Goal: Task Accomplishment & Management: Complete application form

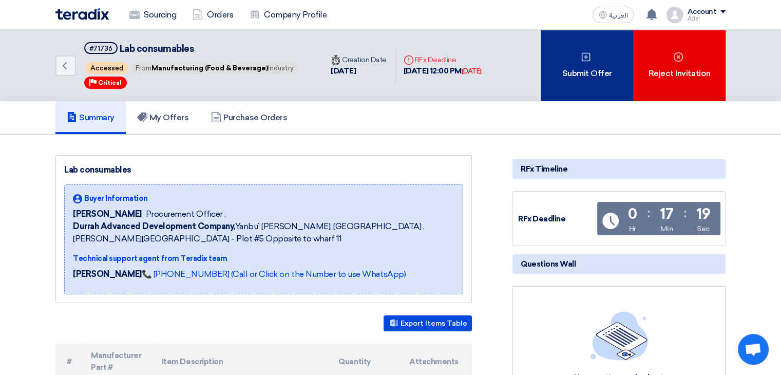
click at [555, 86] on div "Submit Offer" at bounding box center [586, 65] width 92 height 71
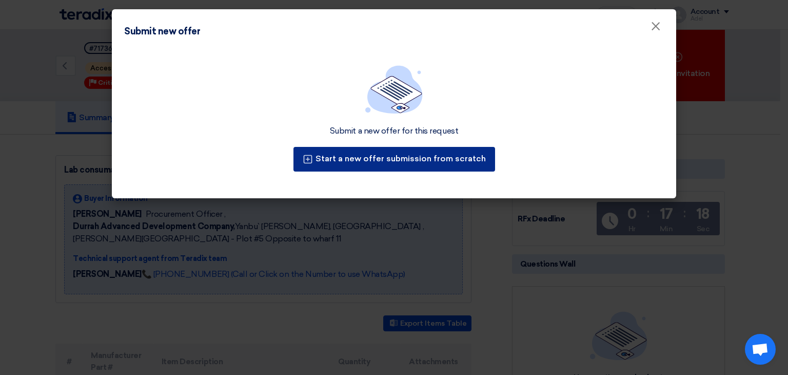
click at [415, 162] on button "Start a new offer submission from scratch" at bounding box center [395, 159] width 202 height 25
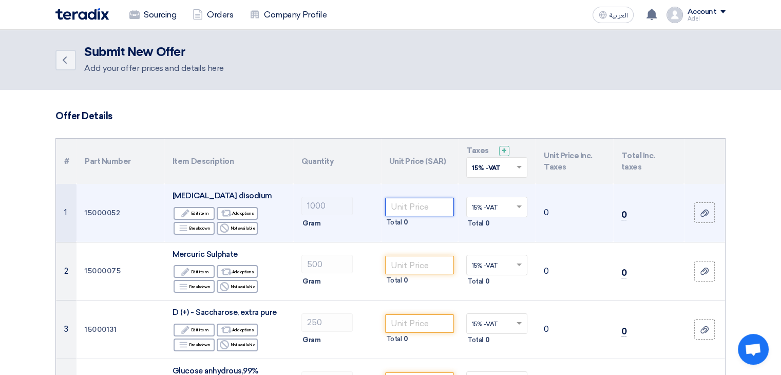
click at [428, 214] on input "number" at bounding box center [419, 207] width 69 height 18
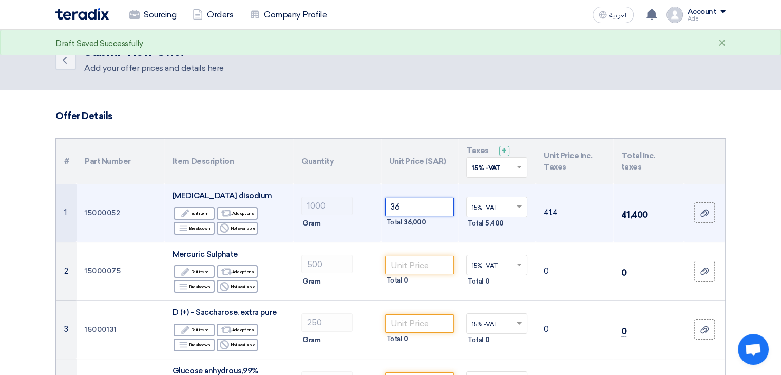
type input "3"
type input "2"
click at [392, 215] on input "number" at bounding box center [419, 207] width 69 height 18
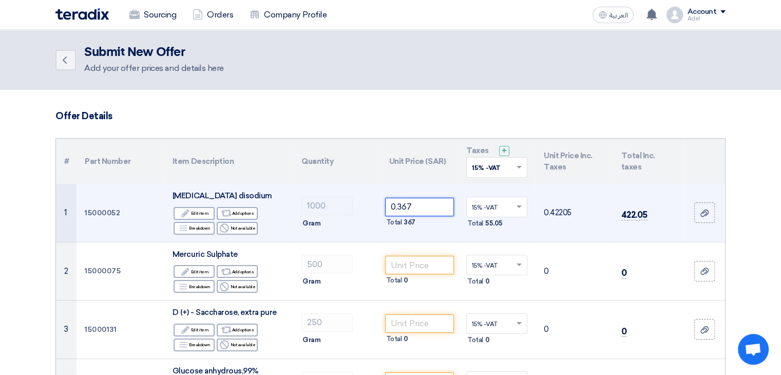
drag, startPoint x: 402, startPoint y: 212, endPoint x: 419, endPoint y: 212, distance: 16.9
click at [419, 212] on input "0.367" at bounding box center [419, 207] width 69 height 18
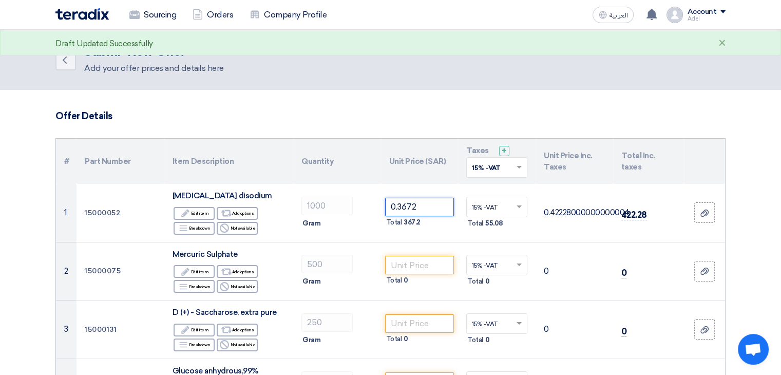
type input "0.3672"
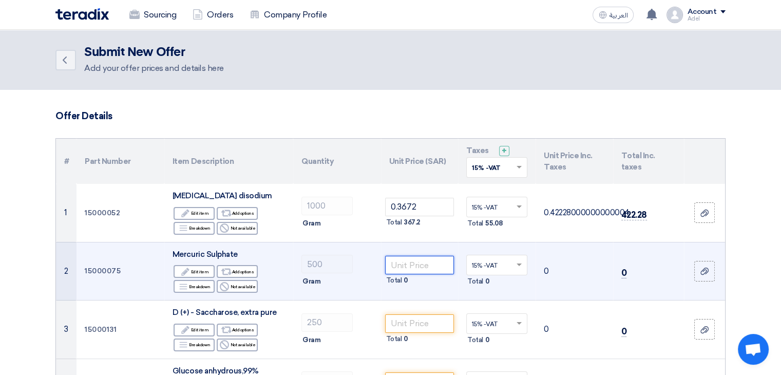
click at [419, 274] on input "number" at bounding box center [419, 265] width 69 height 18
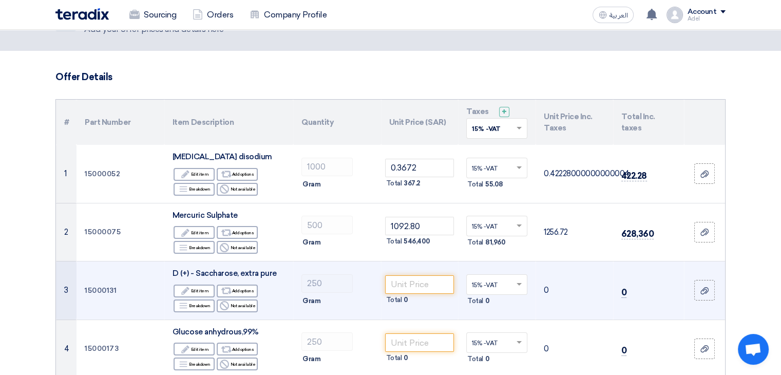
scroll to position [103, 0]
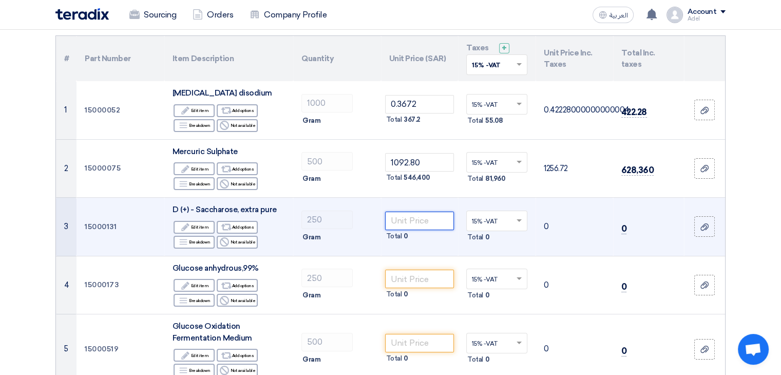
click at [410, 230] on input "number" at bounding box center [419, 220] width 69 height 18
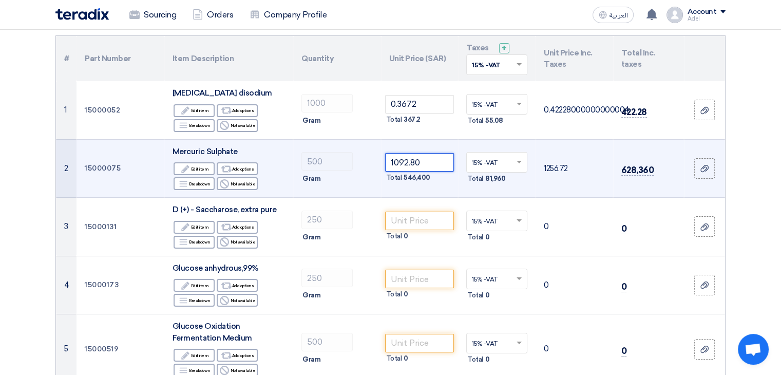
click at [411, 171] on input "1092.80" at bounding box center [419, 162] width 69 height 18
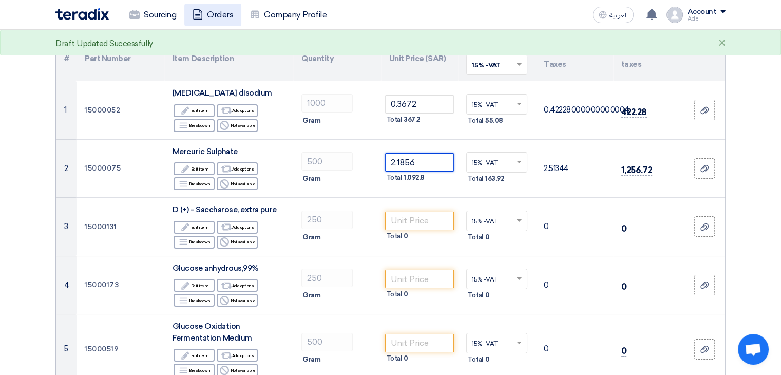
type input "2.1856"
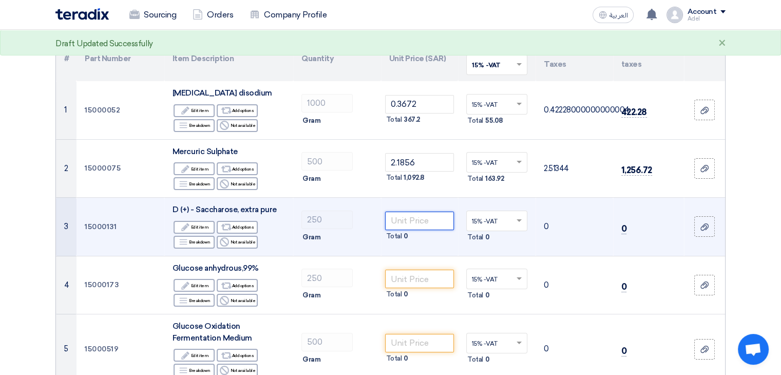
click at [425, 230] on input "number" at bounding box center [419, 220] width 69 height 18
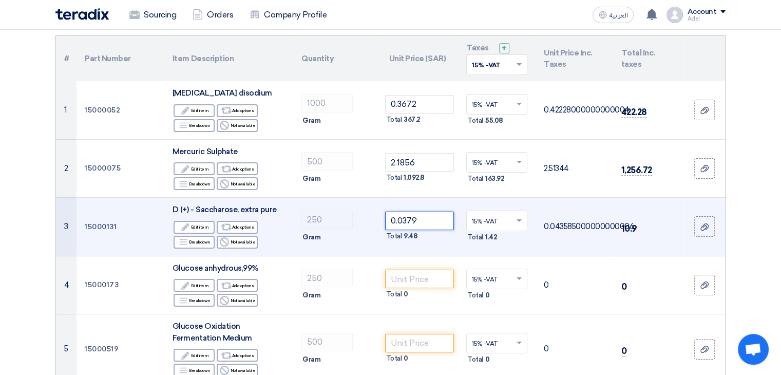
click at [423, 230] on input "0.0379" at bounding box center [419, 220] width 69 height 18
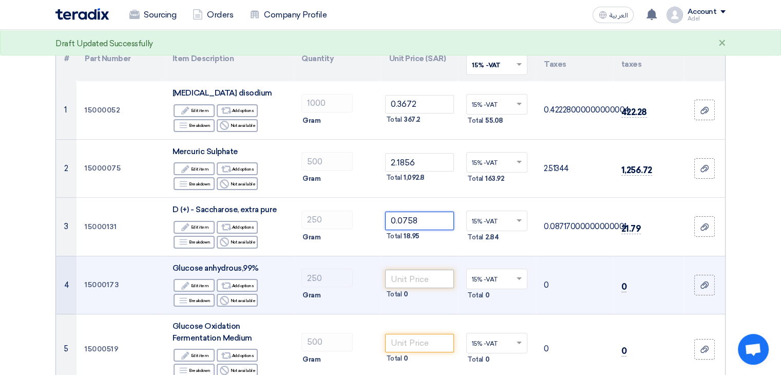
type input "0.0758"
click at [415, 288] on input "number" at bounding box center [419, 278] width 69 height 18
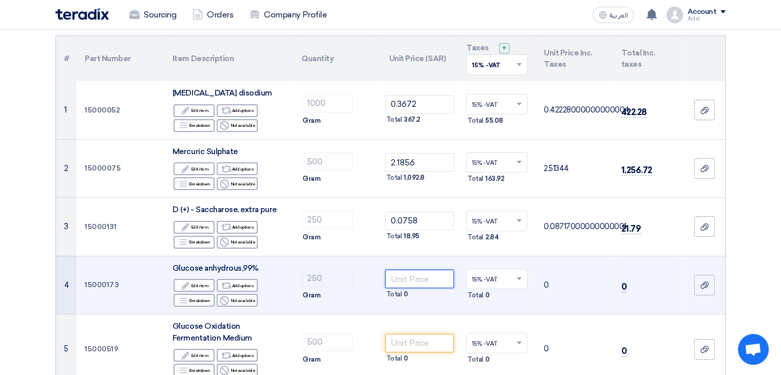
click at [418, 288] on input "number" at bounding box center [419, 278] width 69 height 18
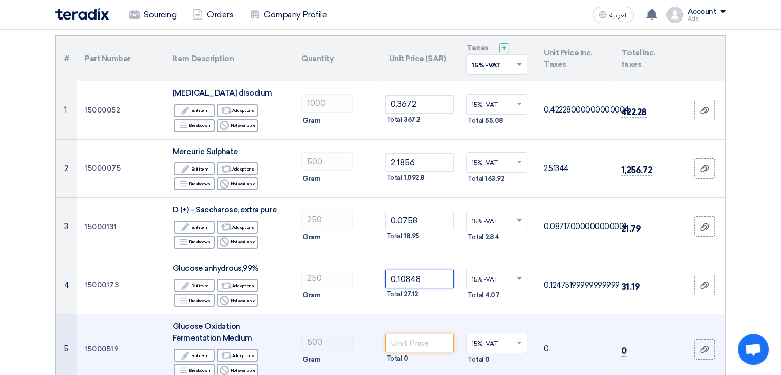
type input "0.10848"
click at [415, 327] on td "Total 0" at bounding box center [420, 349] width 78 height 70
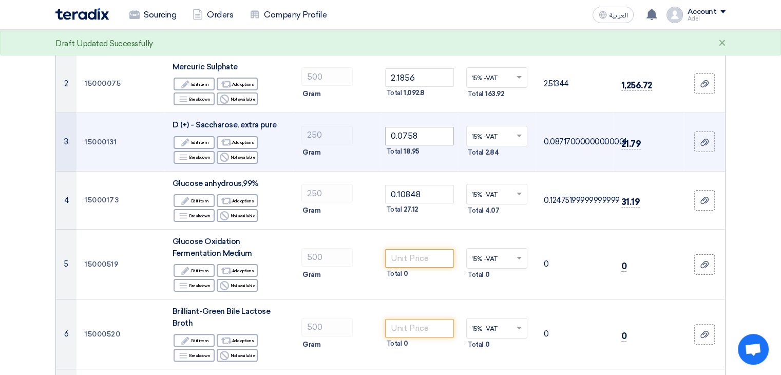
scroll to position [205, 0]
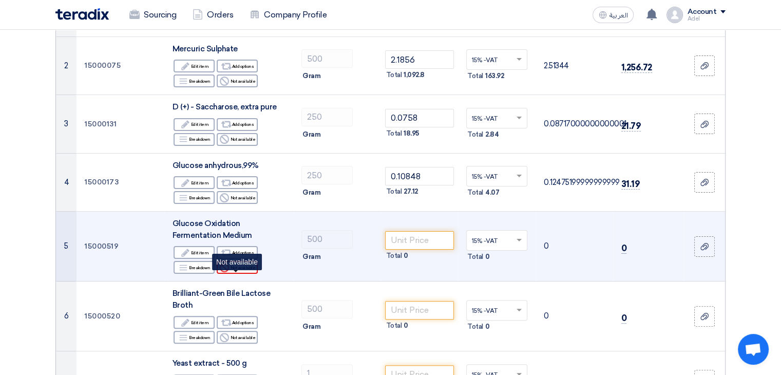
click at [238, 274] on div "Reject Not available" at bounding box center [237, 267] width 41 height 13
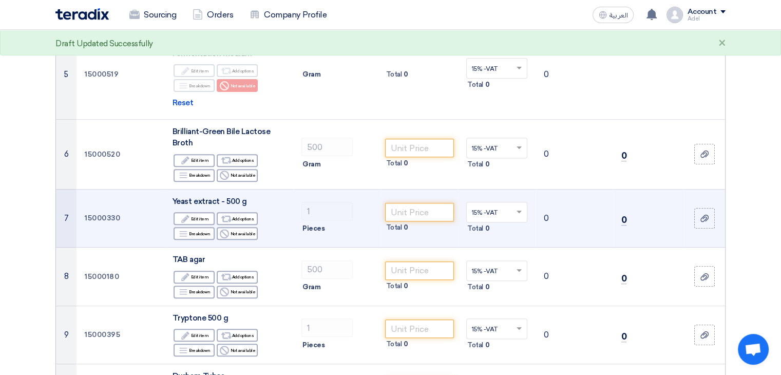
scroll to position [411, 0]
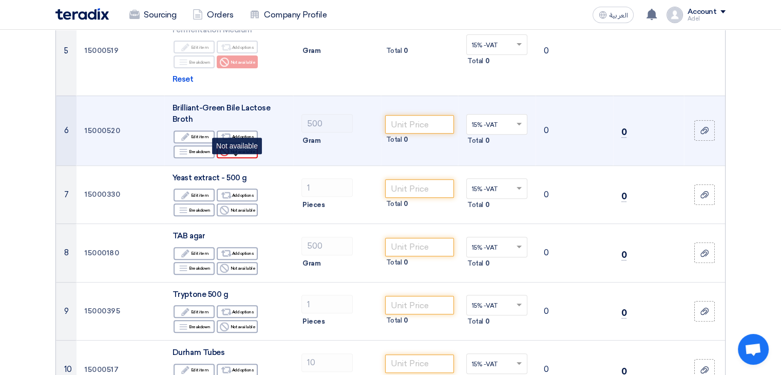
click at [234, 158] on div "Reject Not available" at bounding box center [237, 151] width 41 height 13
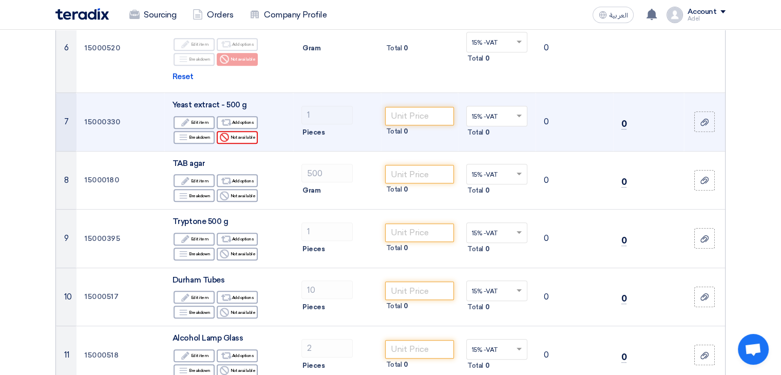
scroll to position [513, 0]
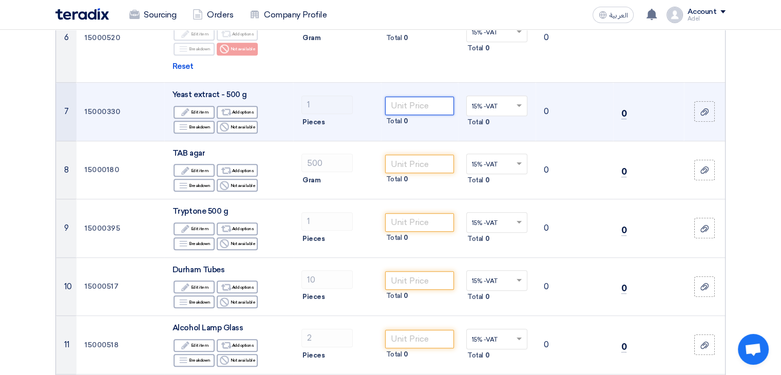
click at [411, 115] on input "number" at bounding box center [419, 105] width 69 height 18
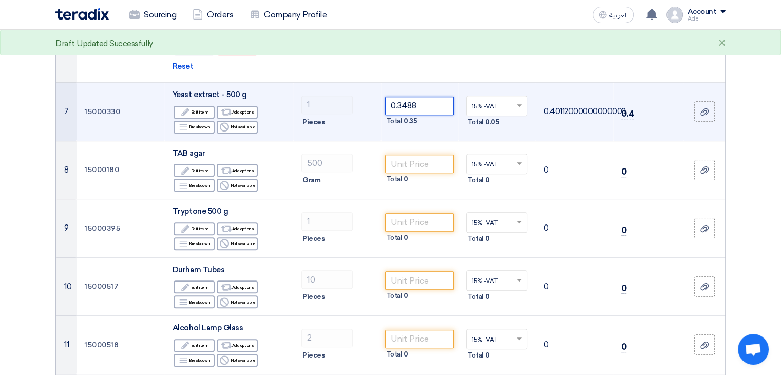
click at [414, 115] on input "0.3488" at bounding box center [419, 105] width 69 height 18
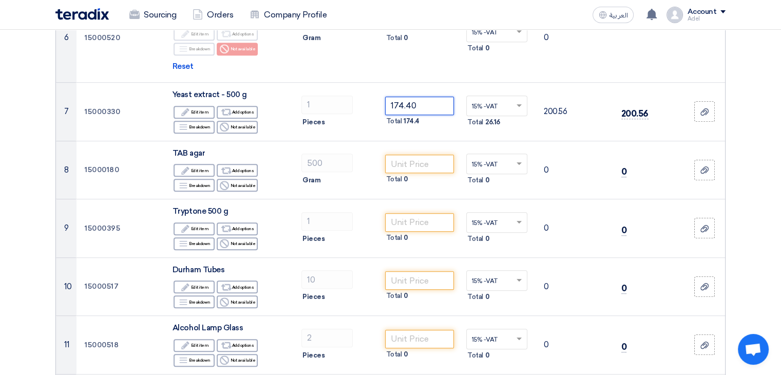
type input "174.40"
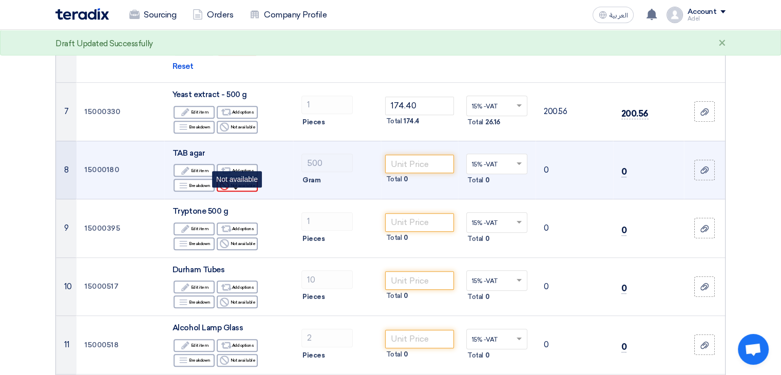
click at [234, 191] on div "Reject Not available" at bounding box center [237, 185] width 41 height 13
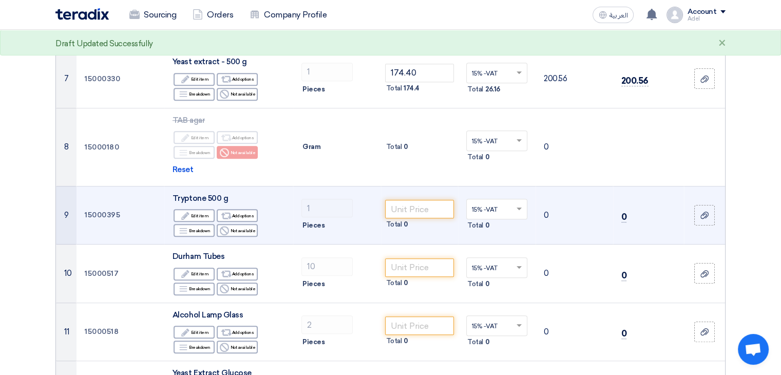
scroll to position [565, 0]
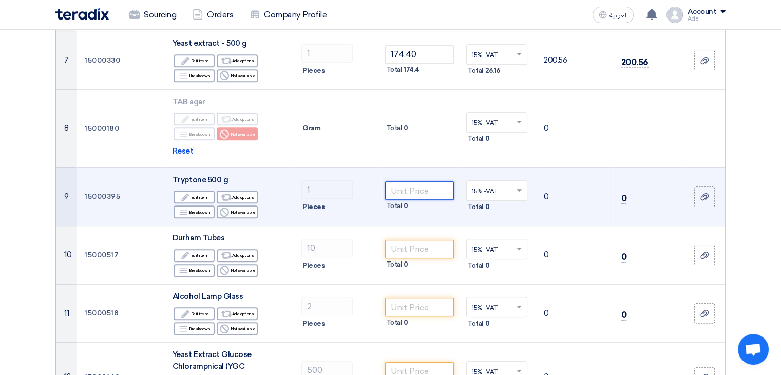
click at [431, 200] on input "number" at bounding box center [419, 190] width 69 height 18
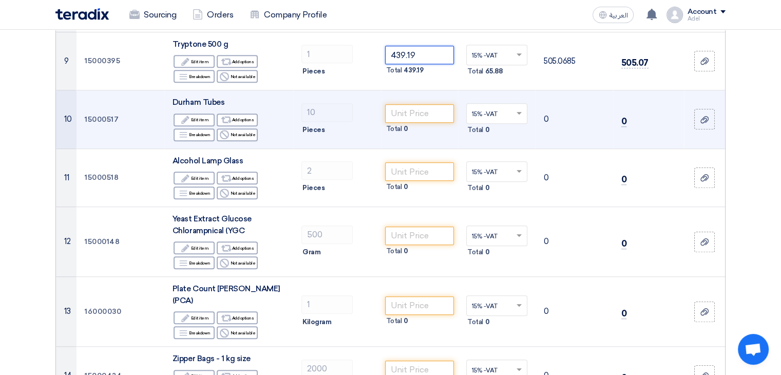
scroll to position [719, 0]
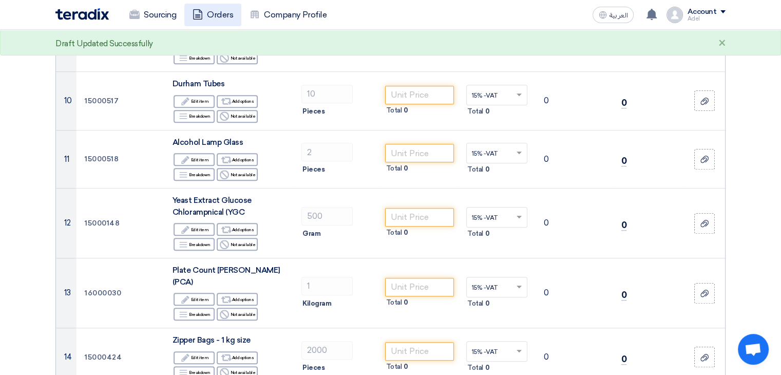
type input "439.19"
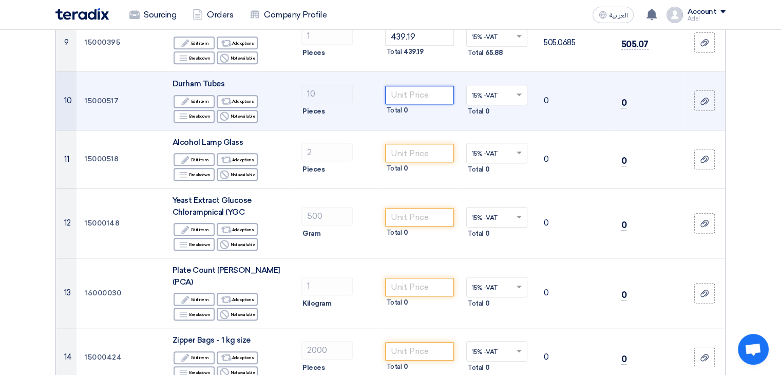
click at [398, 104] on input "number" at bounding box center [419, 95] width 69 height 18
click at [414, 103] on input "number" at bounding box center [419, 95] width 69 height 18
paste input "0.690"
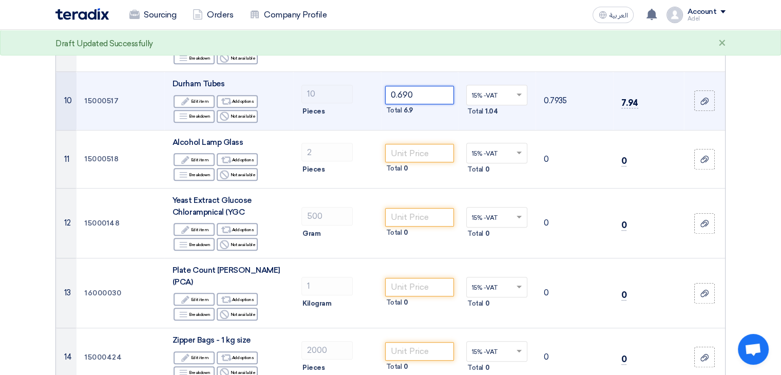
drag, startPoint x: 415, startPoint y: 106, endPoint x: 389, endPoint y: 103, distance: 25.8
click at [389, 103] on input "0.690" at bounding box center [419, 95] width 69 height 18
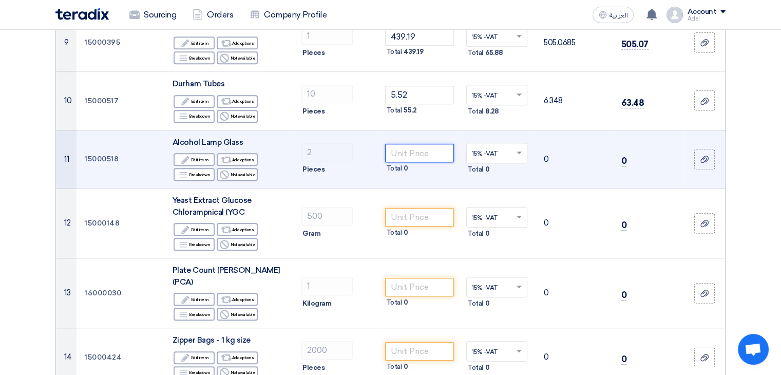
click at [405, 162] on input "number" at bounding box center [419, 153] width 69 height 18
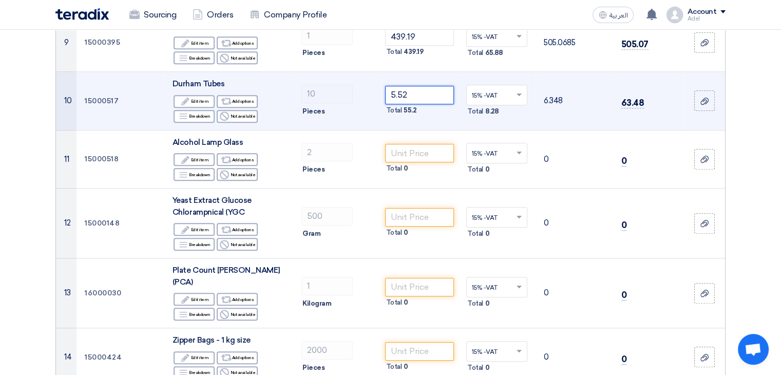
click at [398, 104] on input "5.52" at bounding box center [419, 95] width 69 height 18
type input "5"
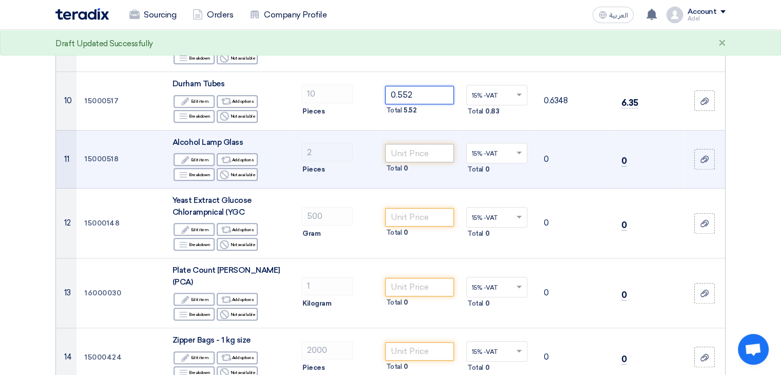
type input "0.552"
click at [404, 162] on input "number" at bounding box center [419, 153] width 69 height 18
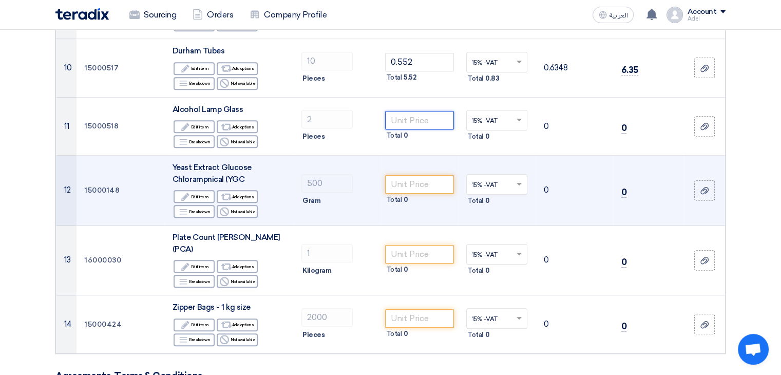
scroll to position [770, 0]
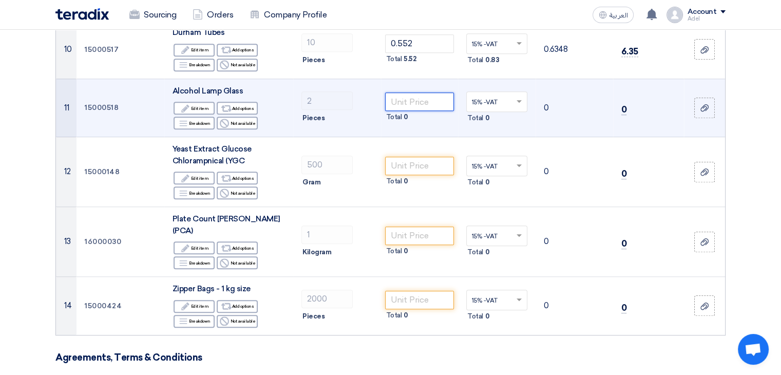
click at [399, 111] on input "number" at bounding box center [419, 101] width 69 height 18
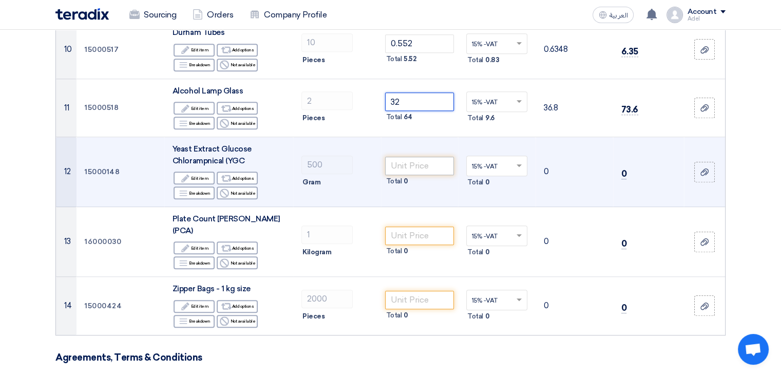
type input "32"
click at [413, 173] on input "number" at bounding box center [419, 166] width 69 height 18
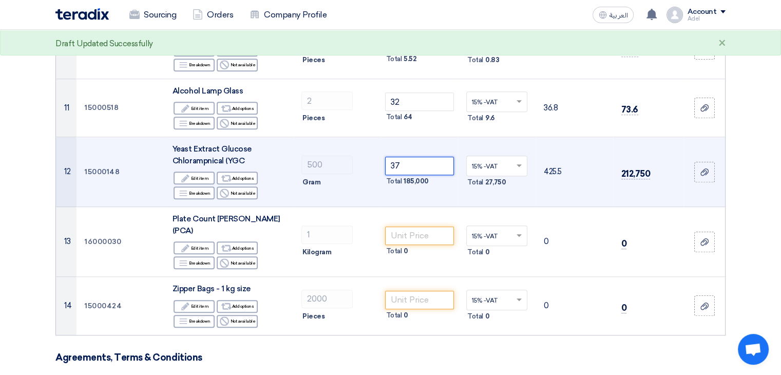
type input "3"
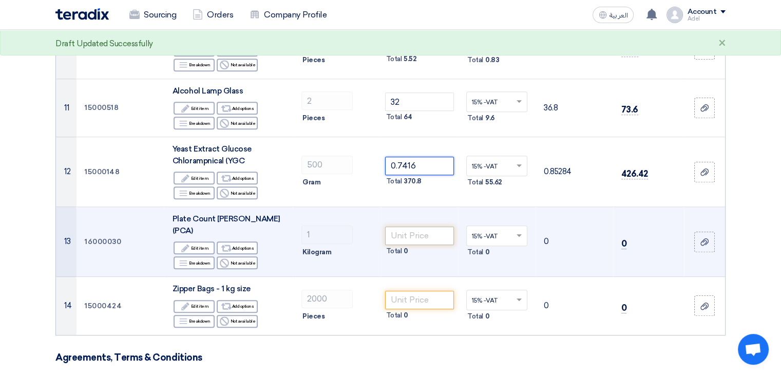
type input "0.7416"
click at [409, 241] on input "number" at bounding box center [419, 235] width 69 height 18
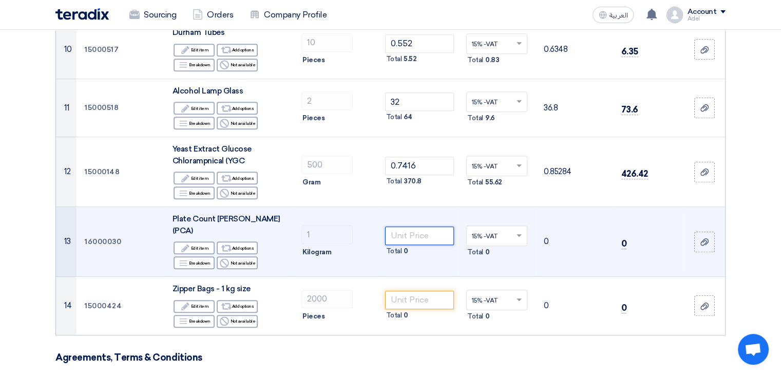
click at [411, 237] on input "number" at bounding box center [419, 235] width 69 height 18
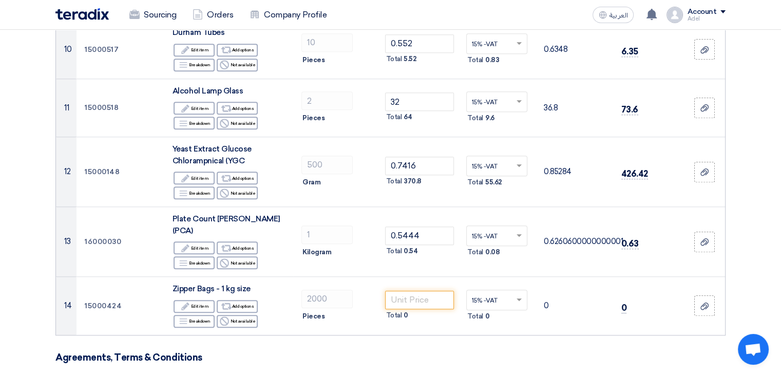
click at [30, 243] on section "Offer Details # Part Number Item Description Quantity Unit Price (SAR) Taxes + …" at bounding box center [390, 49] width 781 height 1458
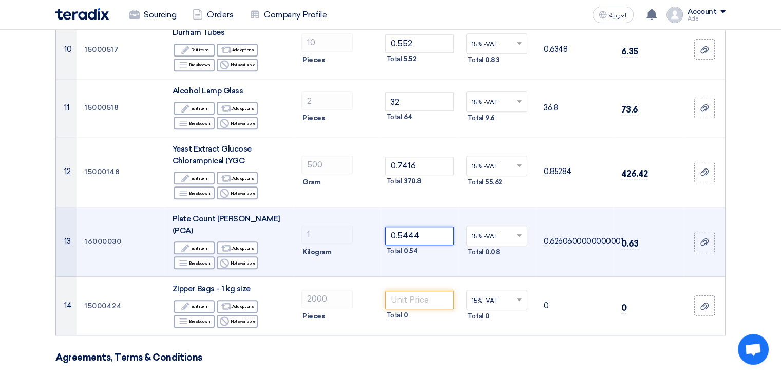
click at [401, 242] on input "0.5444" at bounding box center [419, 235] width 69 height 18
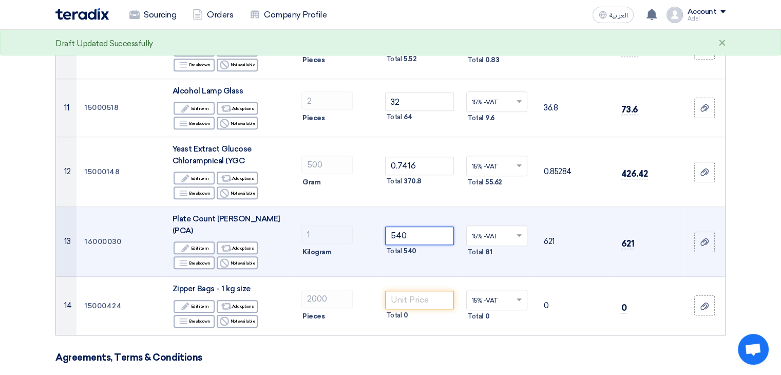
click at [408, 237] on input "540" at bounding box center [419, 235] width 69 height 18
click at [404, 238] on input "540" at bounding box center [419, 235] width 69 height 18
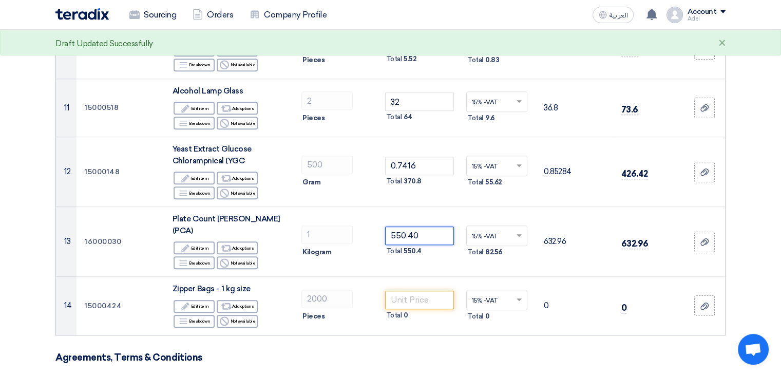
type input "550.40"
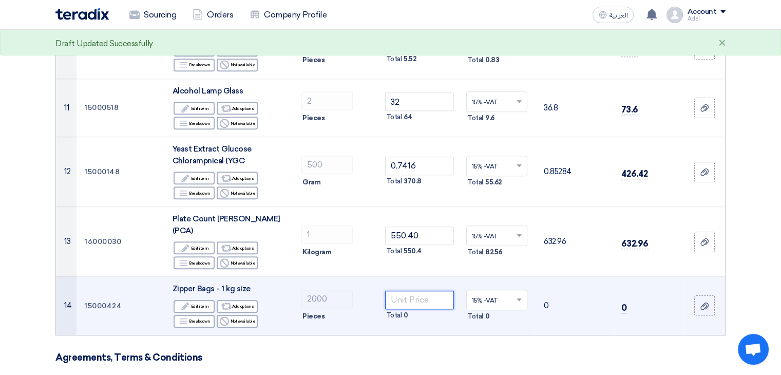
click at [407, 302] on input "number" at bounding box center [419, 300] width 69 height 18
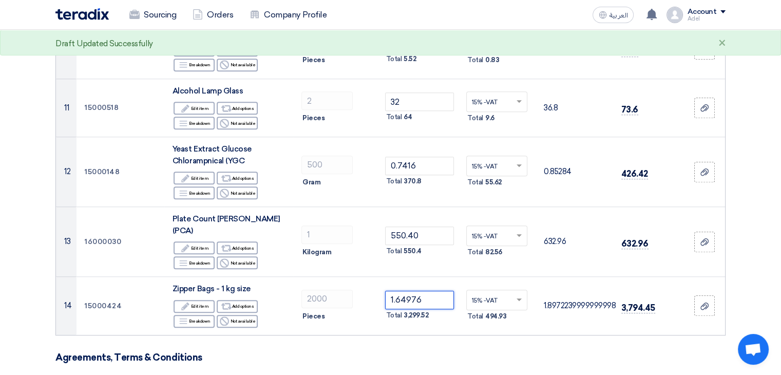
type input "1.64976"
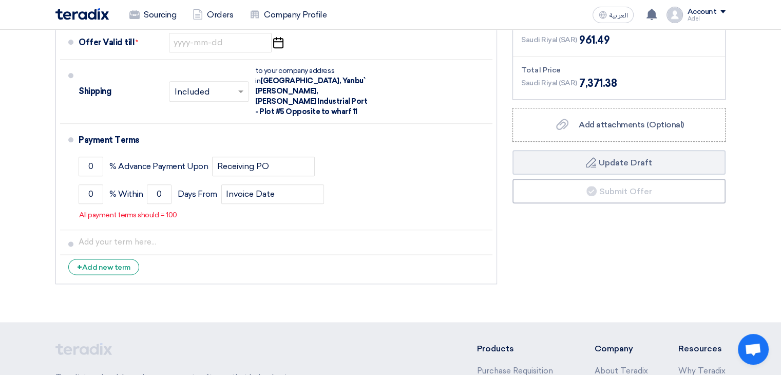
scroll to position [1283, 0]
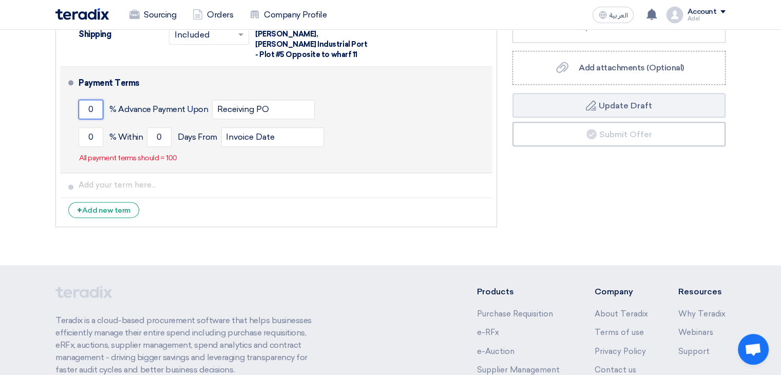
click at [92, 100] on input "0" at bounding box center [91, 110] width 25 height 20
click at [96, 127] on input "0" at bounding box center [91, 137] width 25 height 20
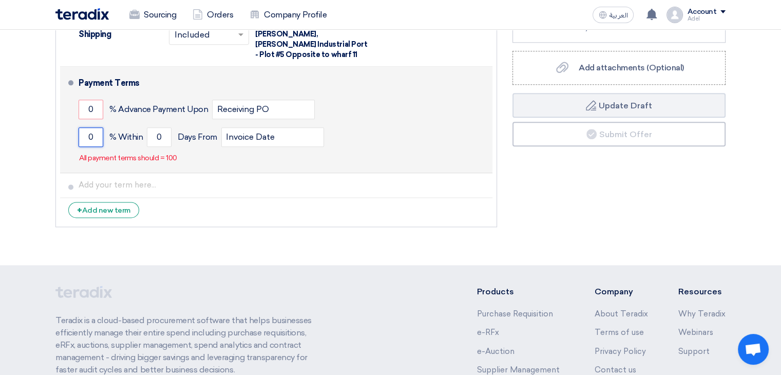
click at [96, 127] on input "0" at bounding box center [91, 137] width 25 height 20
type input "100"
click at [92, 100] on input "0" at bounding box center [91, 110] width 25 height 20
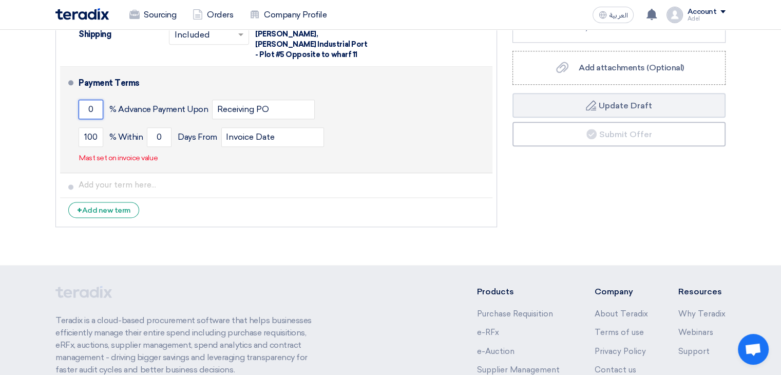
click at [92, 100] on input "0" at bounding box center [91, 110] width 25 height 20
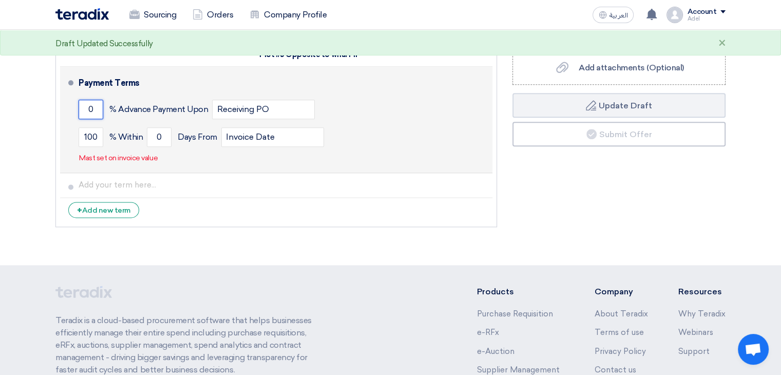
click at [92, 100] on input "0" at bounding box center [91, 110] width 25 height 20
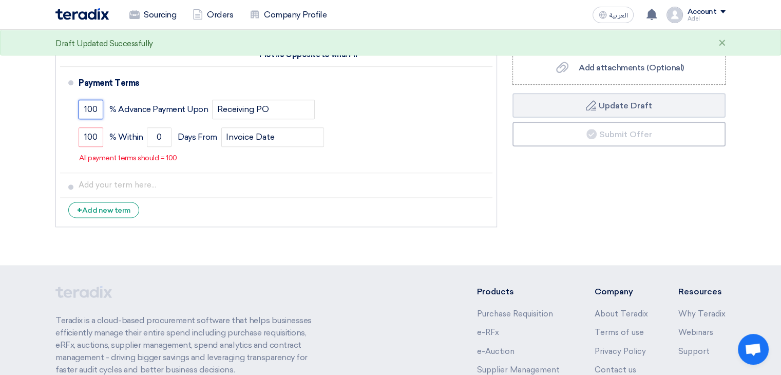
type input "100"
click at [568, 187] on div "Financial Offer Summary Subtotal [GEOGRAPHIC_DATA] (SAR) 6,409.9 Shipping Fees" at bounding box center [619, 49] width 228 height 366
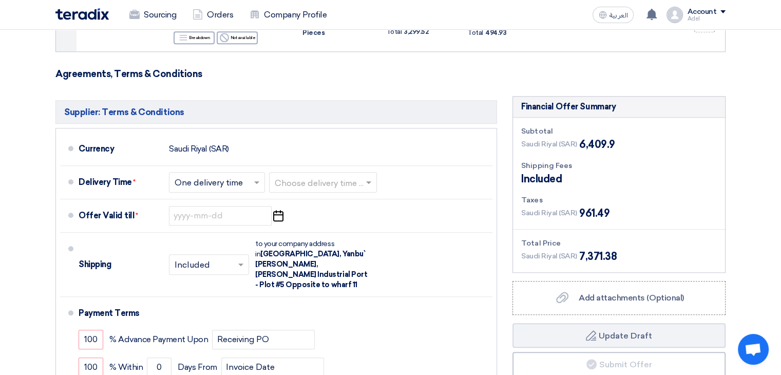
scroll to position [1129, 0]
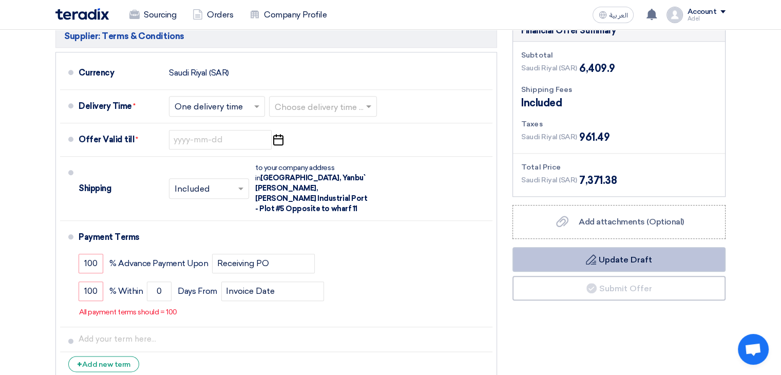
click at [628, 258] on button "Draft Update Draft" at bounding box center [618, 259] width 213 height 25
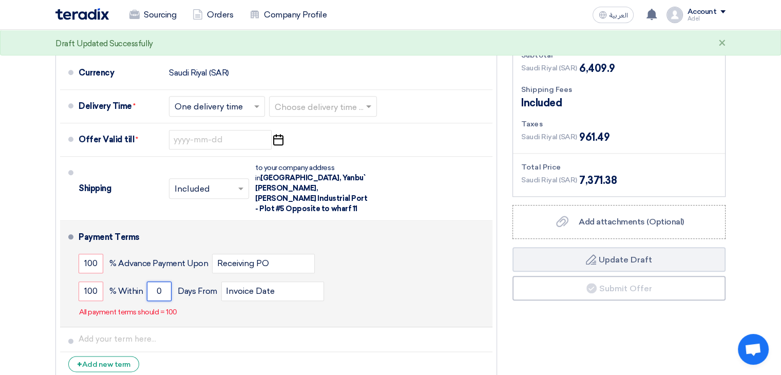
click at [160, 281] on input "0" at bounding box center [159, 291] width 25 height 20
type input "100"
click at [241, 254] on input "Receiving PO" at bounding box center [263, 264] width 103 height 20
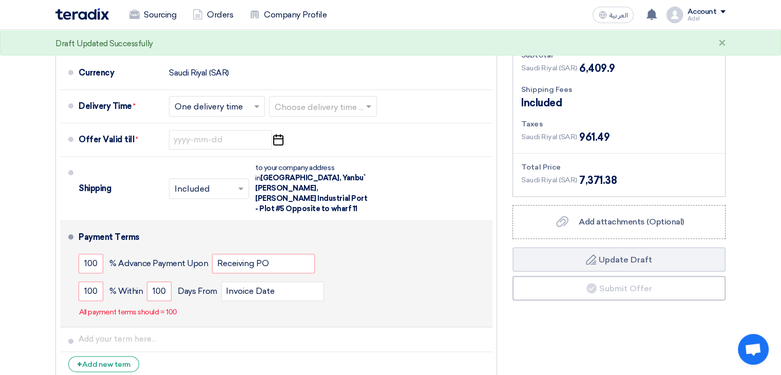
click at [318, 292] on div "100 % [DATE] From Invoice Date" at bounding box center [284, 291] width 410 height 28
click at [94, 254] on input "100" at bounding box center [91, 264] width 25 height 20
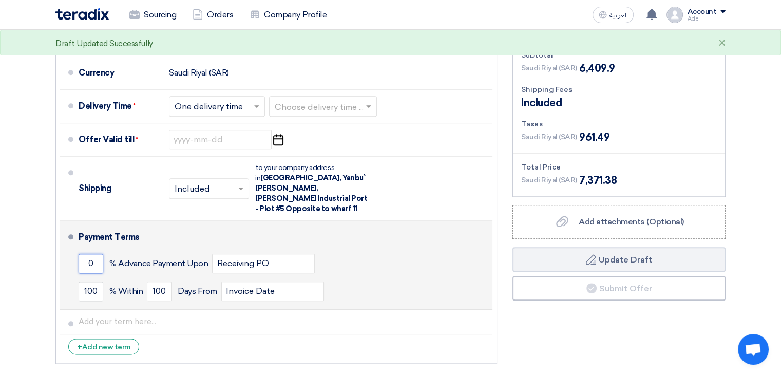
type input "0"
click at [88, 281] on input "100" at bounding box center [91, 291] width 25 height 20
click at [93, 281] on input "100" at bounding box center [91, 291] width 25 height 20
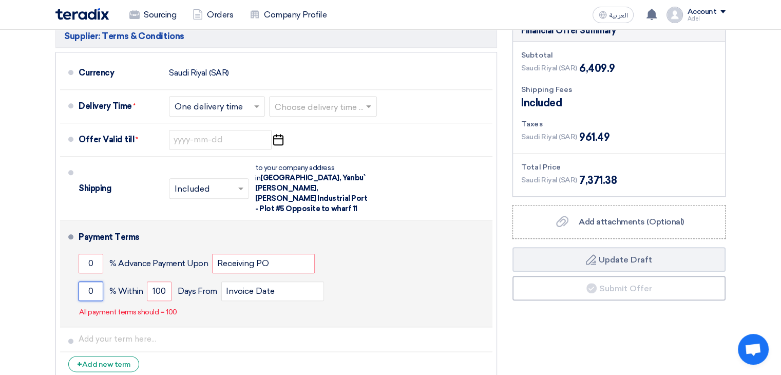
click at [512, 247] on button "Draft Update Draft" at bounding box center [618, 259] width 213 height 25
click at [103, 277] on div "0 % [DATE] From Invoice Date" at bounding box center [284, 291] width 410 height 28
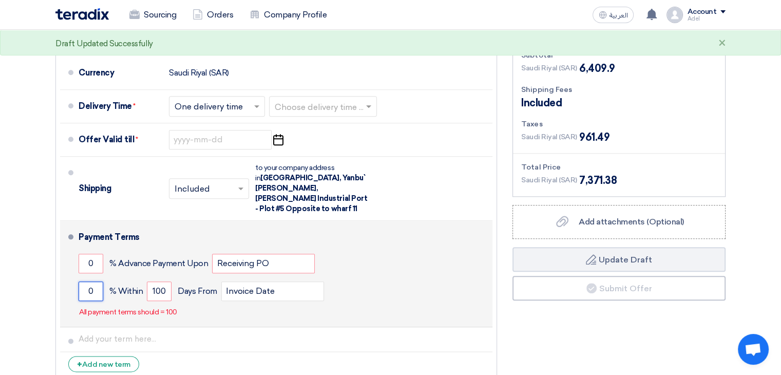
click at [97, 283] on input "0" at bounding box center [91, 291] width 25 height 20
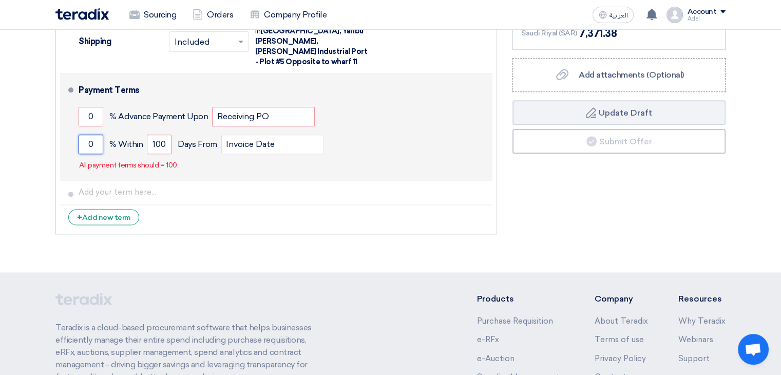
scroll to position [1232, 0]
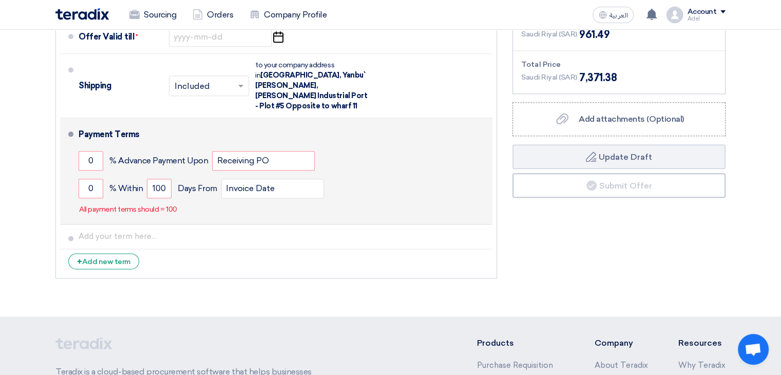
click at [107, 179] on div "0 % [DATE] From Invoice Date" at bounding box center [284, 189] width 410 height 28
click at [92, 179] on input "0" at bounding box center [91, 189] width 25 height 20
type input "1"
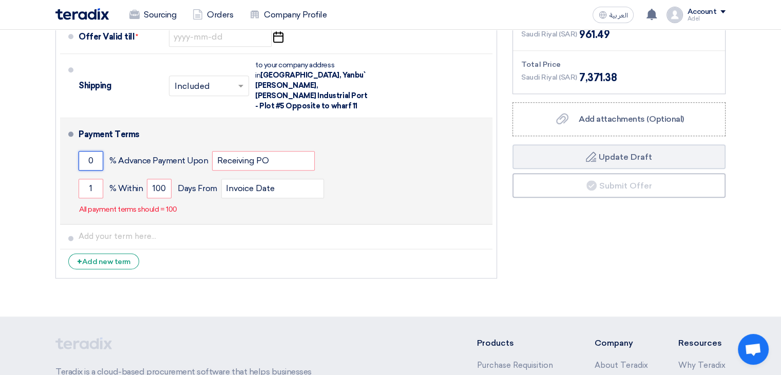
click at [85, 151] on input "0" at bounding box center [91, 161] width 25 height 20
click at [90, 151] on input "0" at bounding box center [91, 161] width 25 height 20
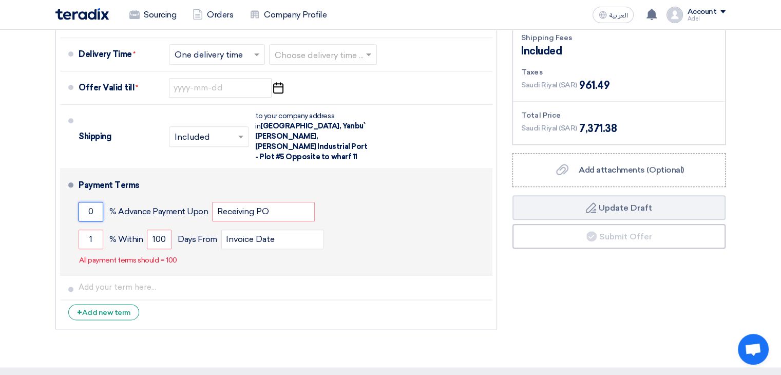
scroll to position [1181, 0]
click at [92, 202] on input "0" at bounding box center [91, 212] width 25 height 20
type input "100"
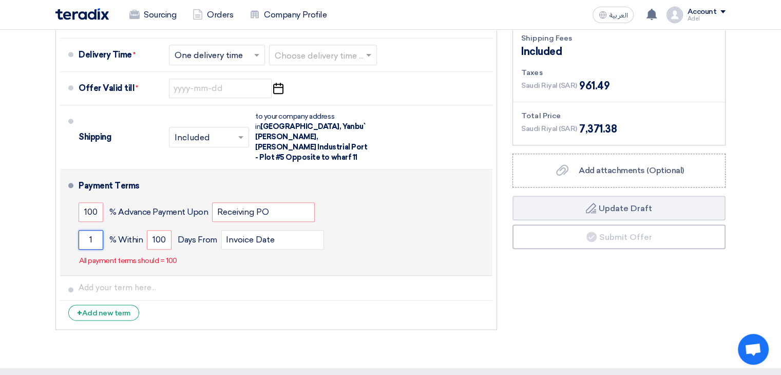
click at [91, 230] on input "1" at bounding box center [91, 240] width 25 height 20
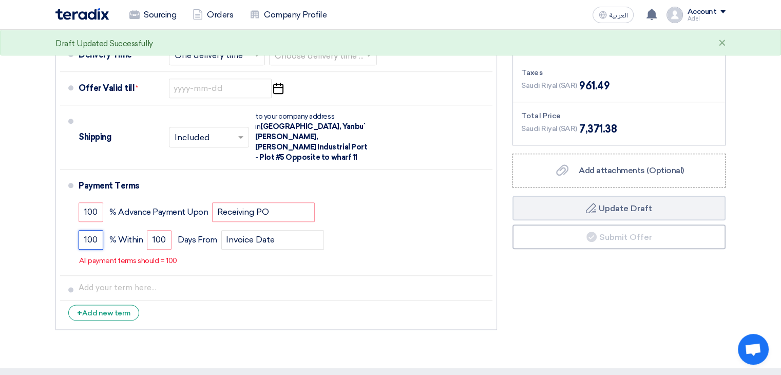
type input "100"
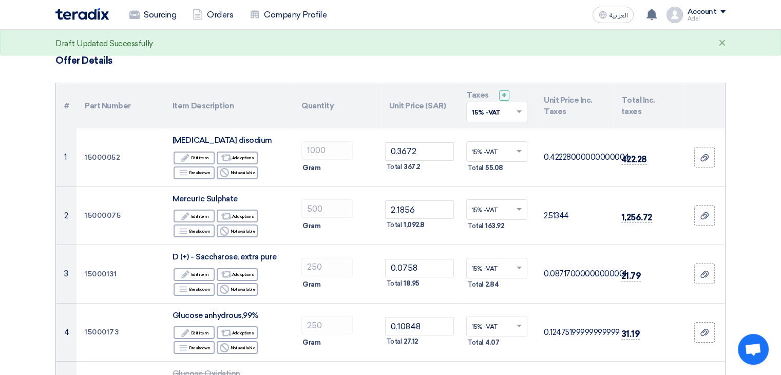
scroll to position [0, 0]
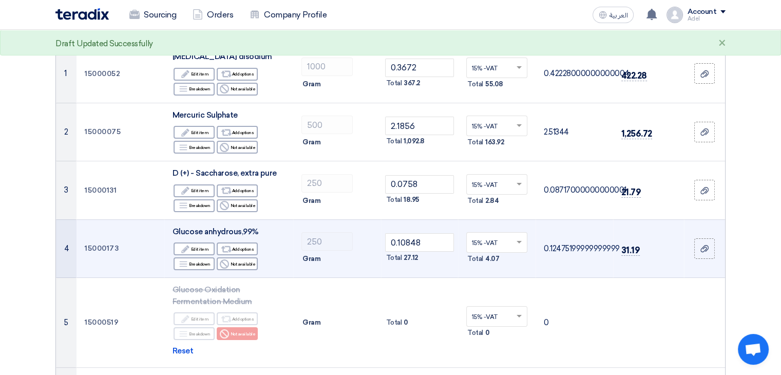
scroll to position [308, 0]
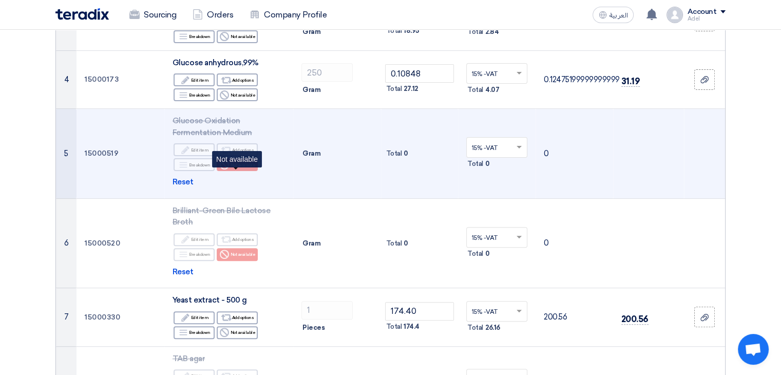
click at [233, 171] on div "Reject Not available" at bounding box center [237, 164] width 41 height 13
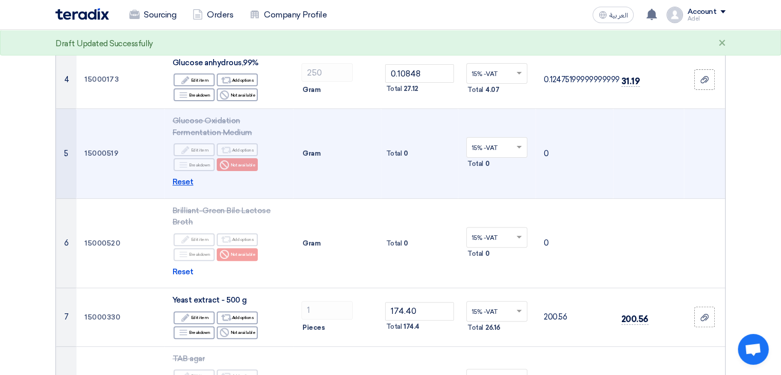
click at [190, 188] on span "Reset" at bounding box center [182, 182] width 21 height 12
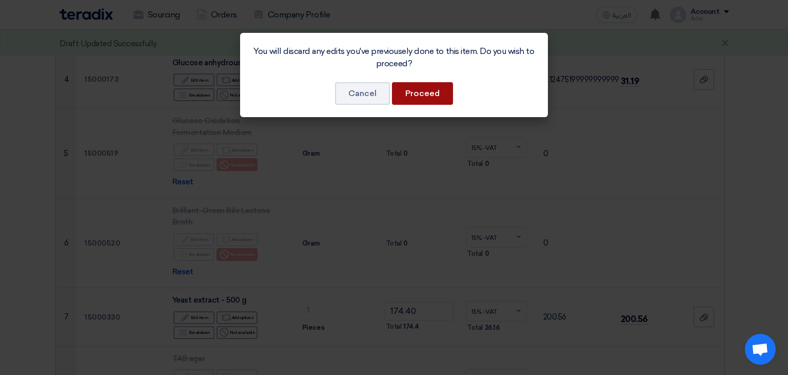
click at [412, 94] on button "Proceed" at bounding box center [422, 93] width 61 height 23
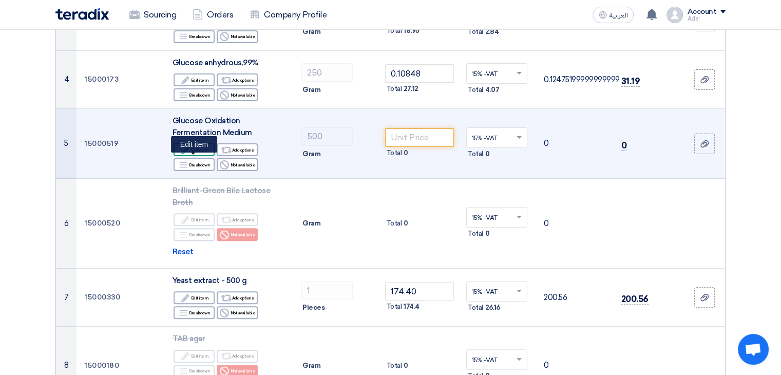
click at [200, 156] on div "Edit Edit item" at bounding box center [193, 149] width 41 height 13
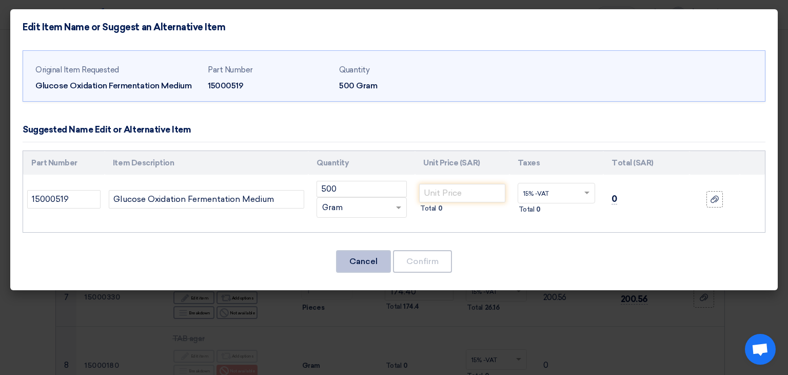
click at [364, 263] on button "Cancel" at bounding box center [363, 261] width 55 height 23
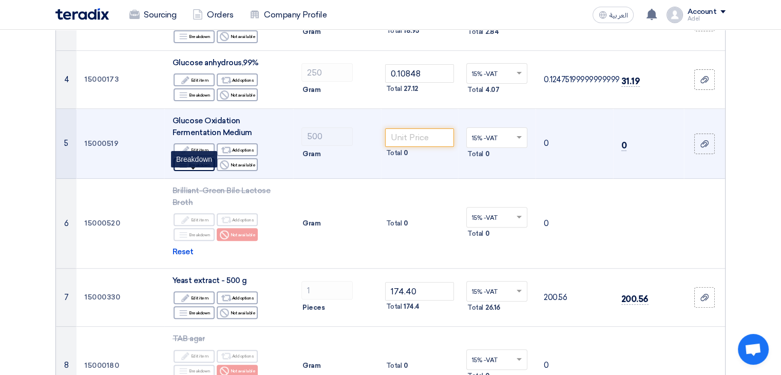
click at [197, 171] on div "Breakdown Breakdown" at bounding box center [193, 164] width 41 height 13
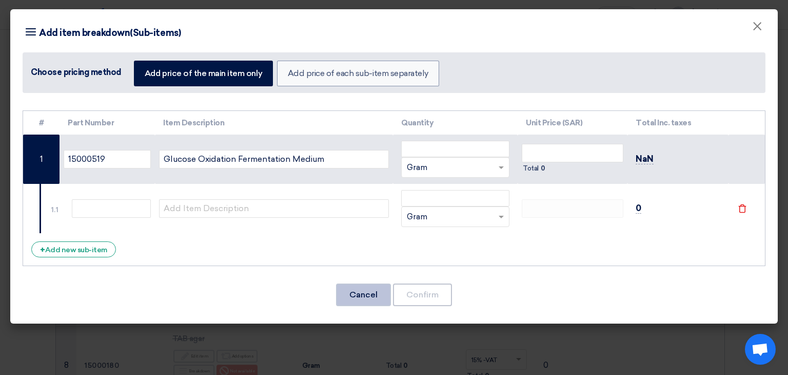
click at [371, 292] on button "Cancel" at bounding box center [363, 294] width 55 height 23
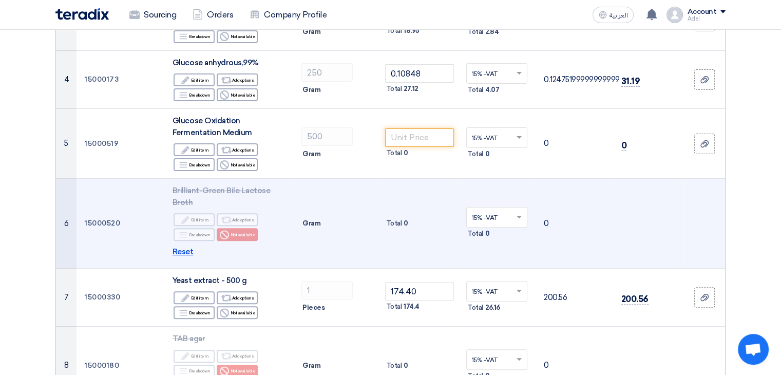
click at [176, 258] on span "Reset" at bounding box center [182, 252] width 21 height 12
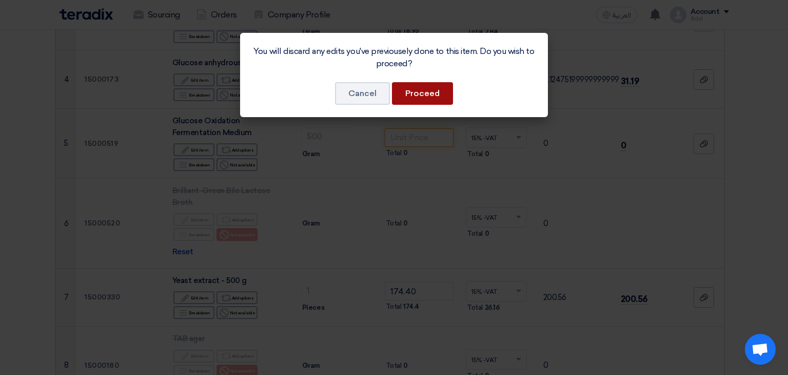
click at [409, 93] on button "Proceed" at bounding box center [422, 93] width 61 height 23
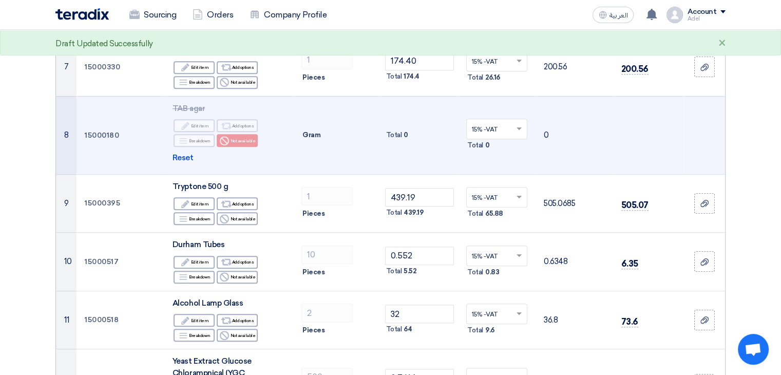
scroll to position [513, 0]
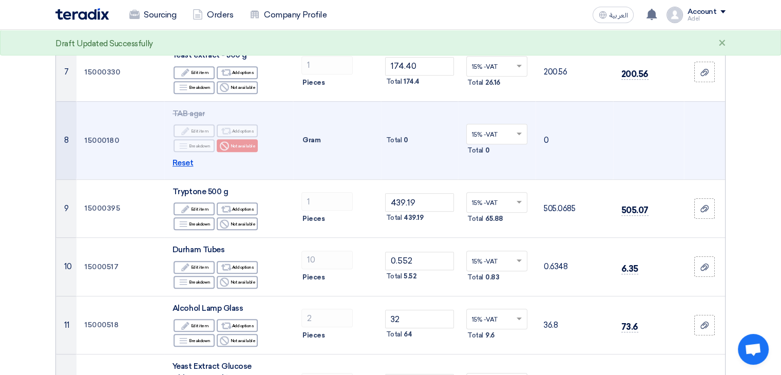
click at [181, 169] on span "Reset" at bounding box center [182, 163] width 21 height 12
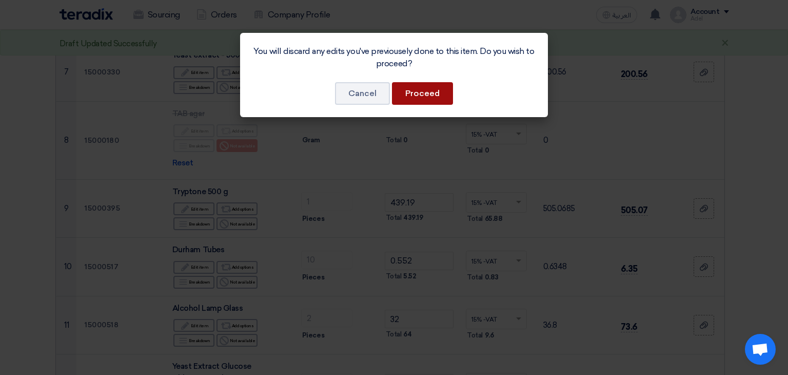
click at [416, 101] on button "Proceed" at bounding box center [422, 93] width 61 height 23
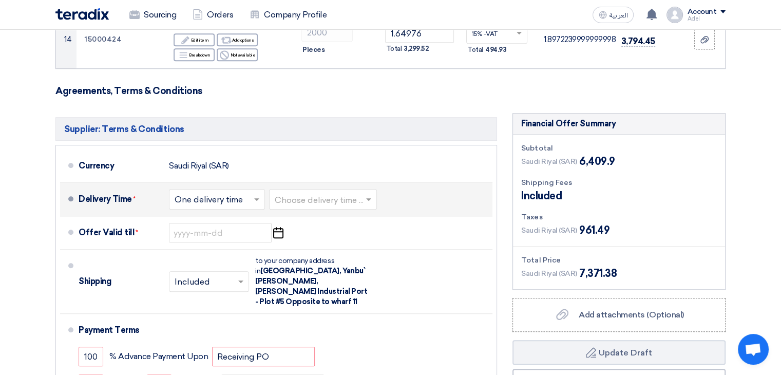
scroll to position [975, 0]
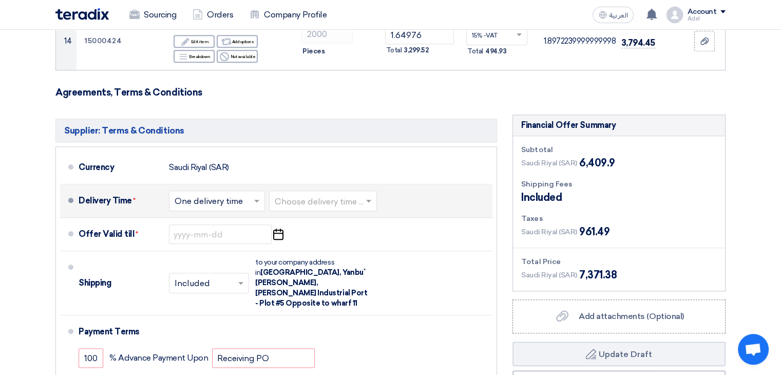
click at [206, 188] on div "Choose delivery time ... × One delivery time ×" at bounding box center [218, 200] width 98 height 25
click at [218, 201] on input "text" at bounding box center [218, 202] width 86 height 15
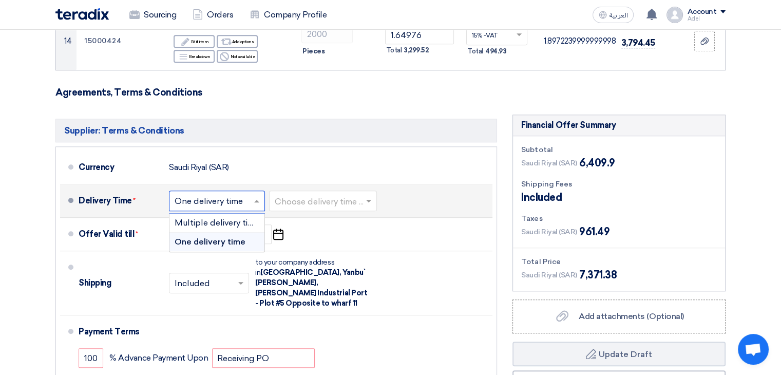
click at [222, 237] on span "One delivery time" at bounding box center [210, 242] width 71 height 10
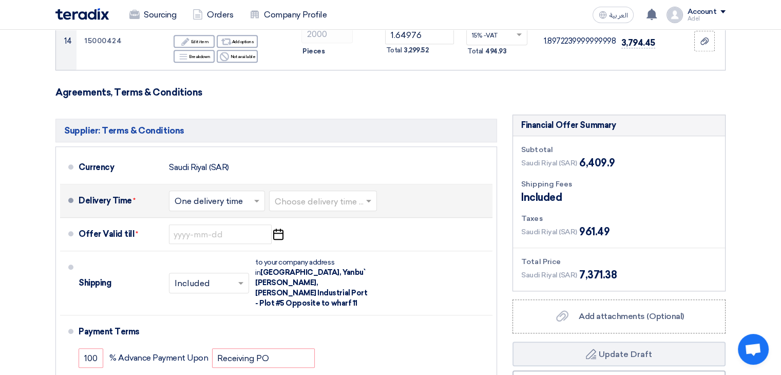
click at [217, 200] on input "text" at bounding box center [218, 202] width 86 height 15
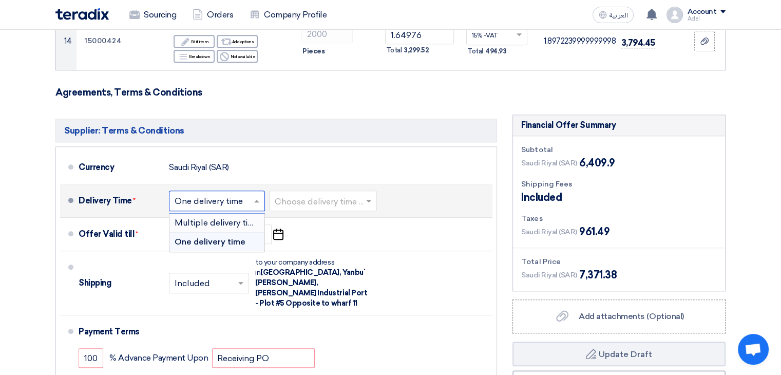
click at [225, 218] on span "Multiple delivery times" at bounding box center [219, 223] width 89 height 10
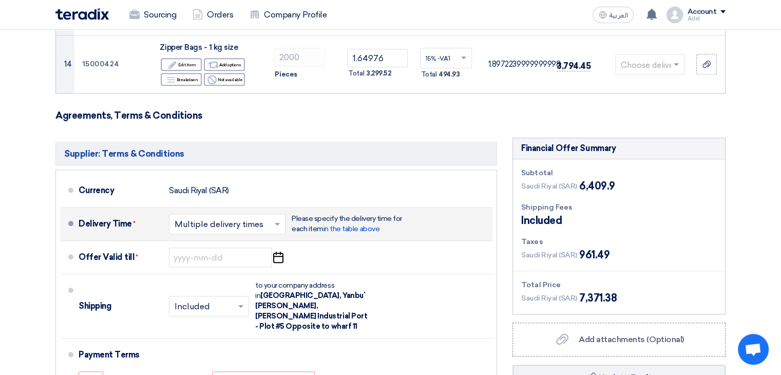
scroll to position [987, 0]
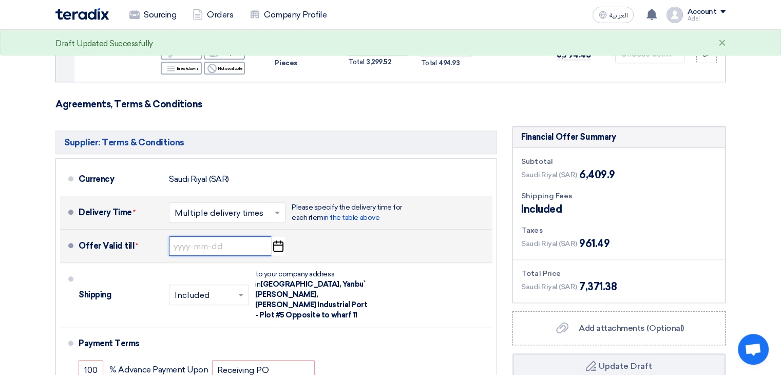
click at [240, 237] on input at bounding box center [220, 246] width 103 height 20
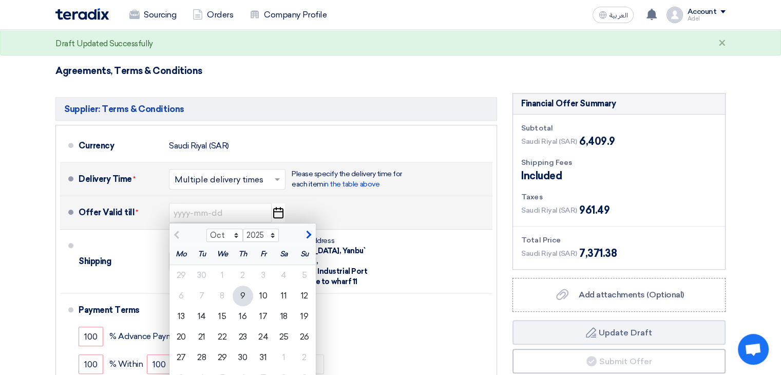
scroll to position [1038, 0]
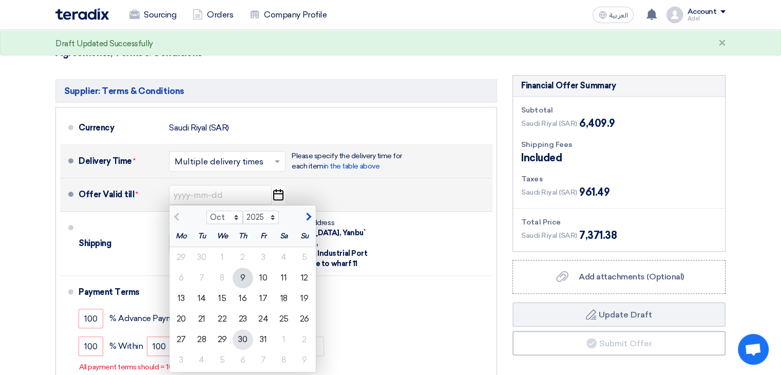
click at [242, 329] on div "30" at bounding box center [243, 339] width 21 height 21
type input "[DATE]"
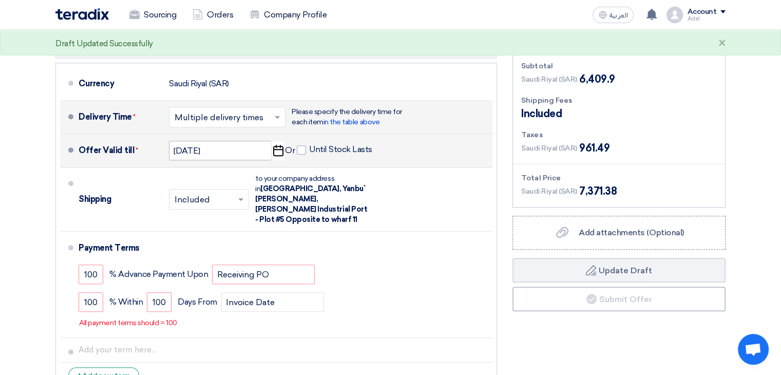
scroll to position [1141, 0]
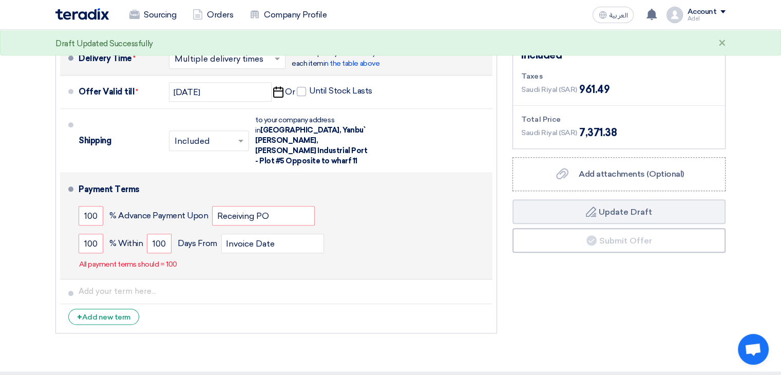
click at [103, 229] on div "100 % [DATE] From Invoice Date" at bounding box center [284, 243] width 410 height 28
click at [92, 234] on input "100" at bounding box center [91, 244] width 25 height 20
click at [91, 234] on input "100" at bounding box center [91, 244] width 25 height 20
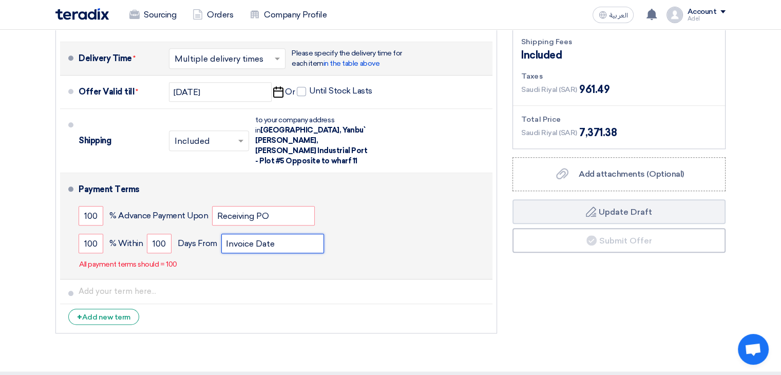
click at [275, 234] on input "Invoice Date" at bounding box center [272, 244] width 103 height 20
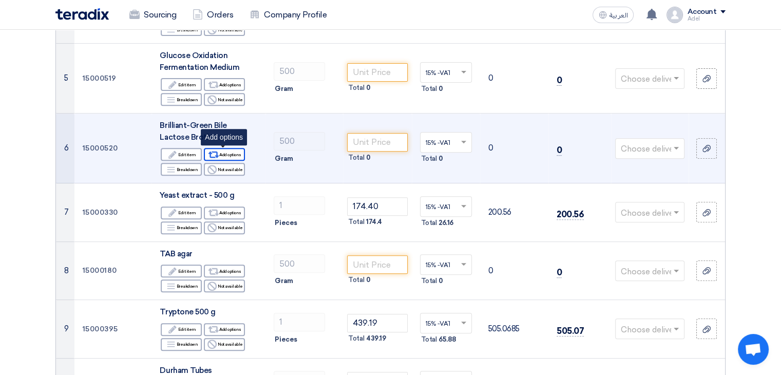
scroll to position [422, 0]
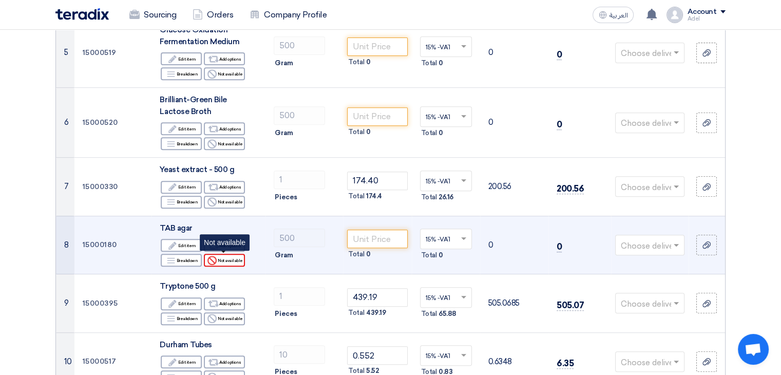
click at [219, 259] on div "Reject Not available" at bounding box center [224, 260] width 41 height 13
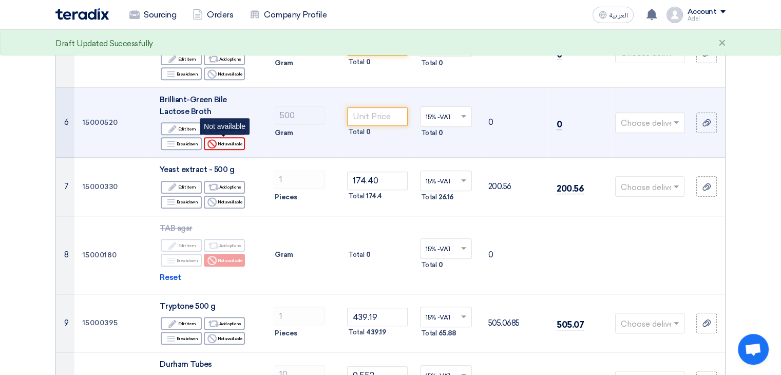
click at [224, 146] on div "Reject Not available" at bounding box center [224, 143] width 41 height 13
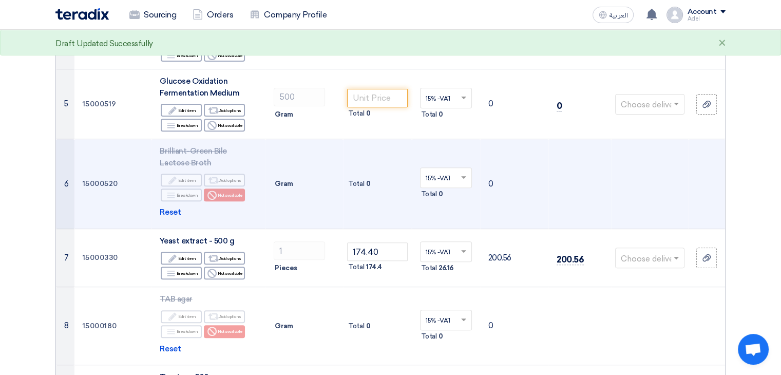
scroll to position [319, 0]
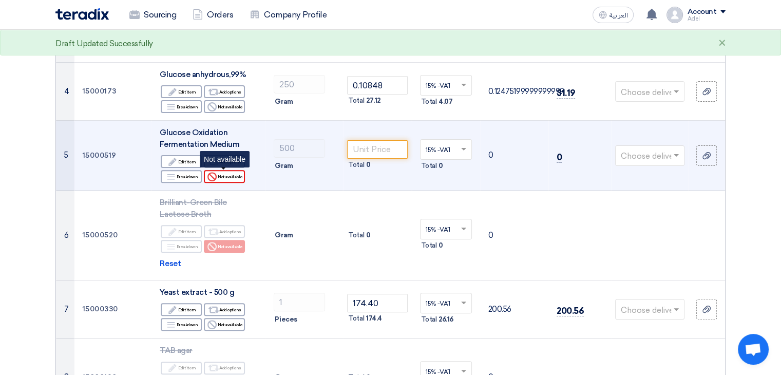
click at [227, 177] on div "Reject Not available" at bounding box center [224, 176] width 41 height 13
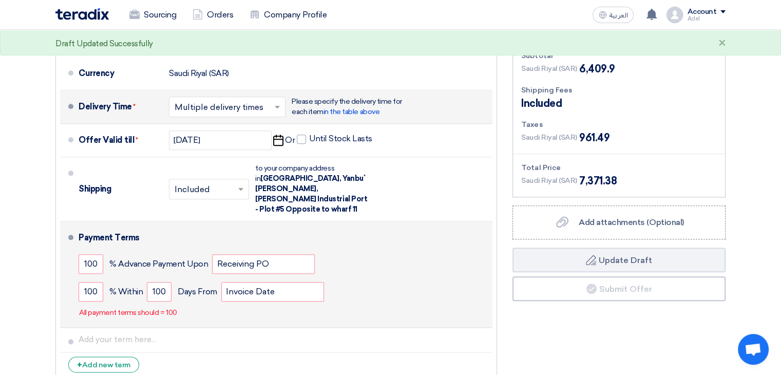
scroll to position [1192, 0]
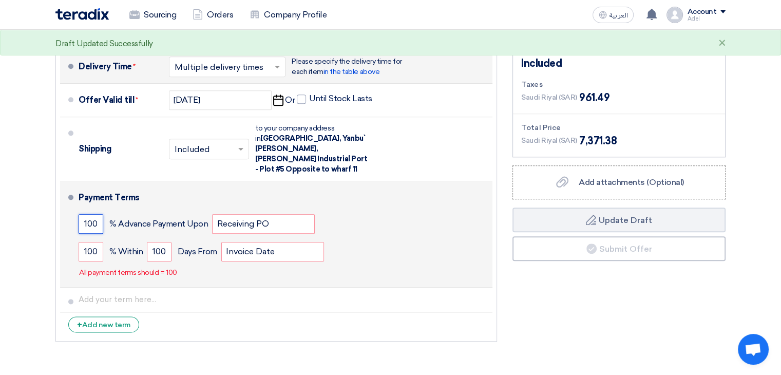
click at [92, 214] on input "100" at bounding box center [91, 224] width 25 height 20
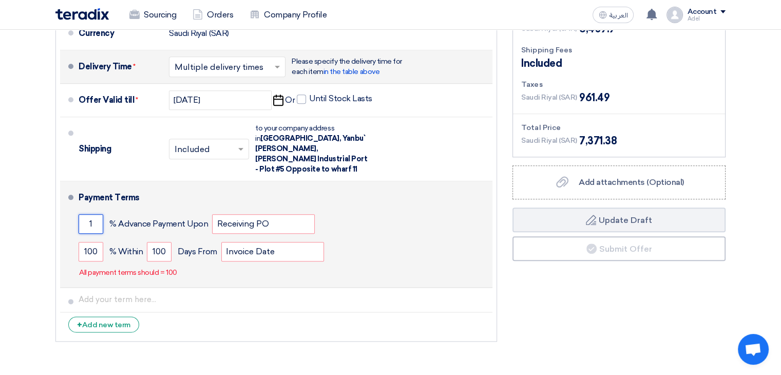
click at [92, 214] on input "1" at bounding box center [91, 224] width 25 height 20
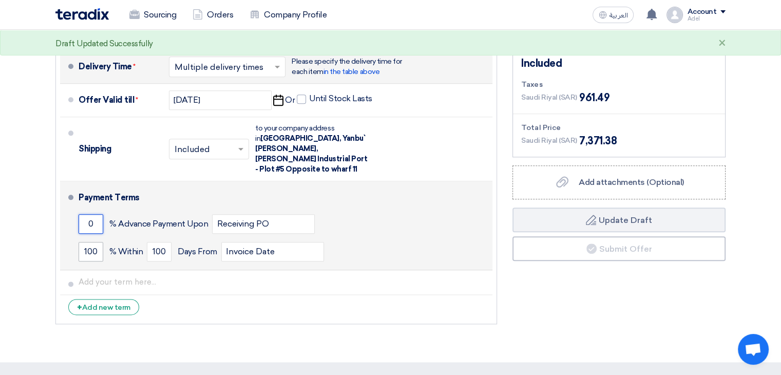
type input "0"
click at [94, 242] on input "100" at bounding box center [91, 252] width 25 height 20
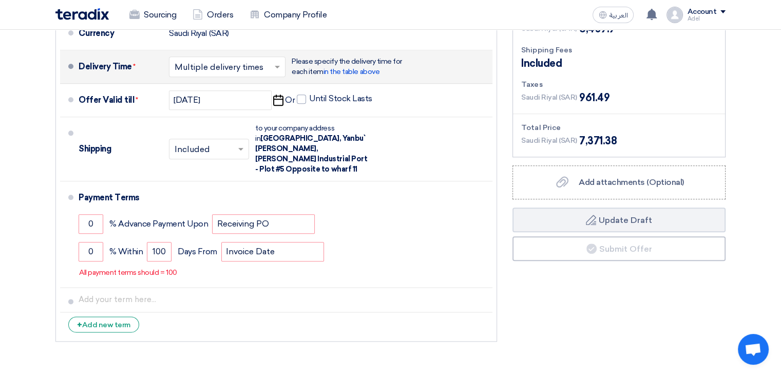
click at [581, 286] on div "Financial Offer Summary Subtotal [GEOGRAPHIC_DATA] (SAR) 6,409.9 Shipping Fees" at bounding box center [619, 163] width 228 height 366
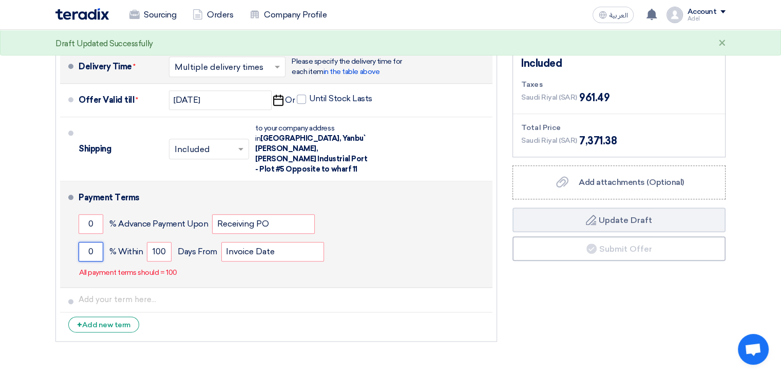
click at [88, 242] on input "0" at bounding box center [91, 252] width 25 height 20
click at [89, 242] on input "0" at bounding box center [91, 252] width 25 height 20
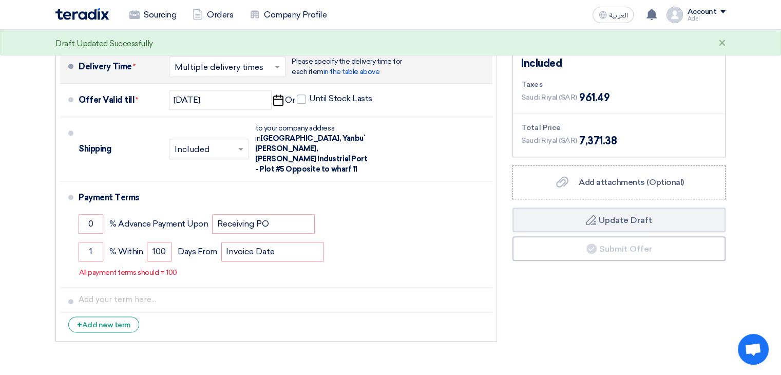
click at [498, 298] on div "Supplier: Terms & Conditions Currency [GEOGRAPHIC_DATA] (SAR) Delivery Time * C…" at bounding box center [276, 163] width 457 height 366
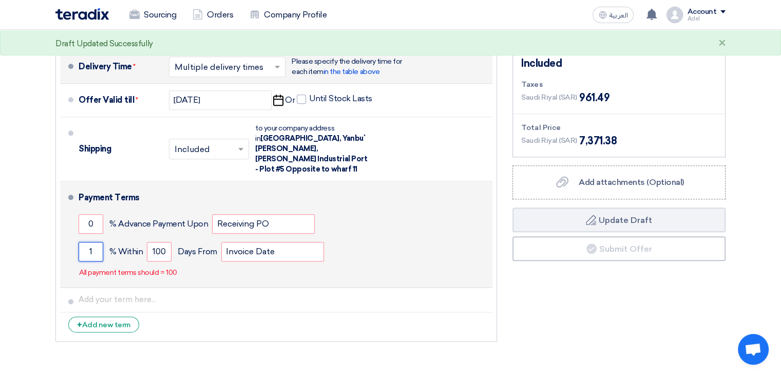
click at [91, 242] on input "1" at bounding box center [91, 252] width 25 height 20
click at [91, 242] on input "11" at bounding box center [91, 252] width 25 height 20
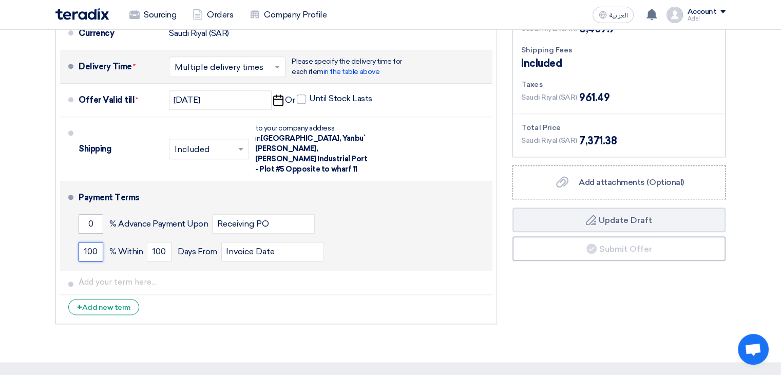
type input "100"
click at [83, 214] on input "0" at bounding box center [91, 224] width 25 height 20
click at [89, 214] on input "0" at bounding box center [91, 224] width 25 height 20
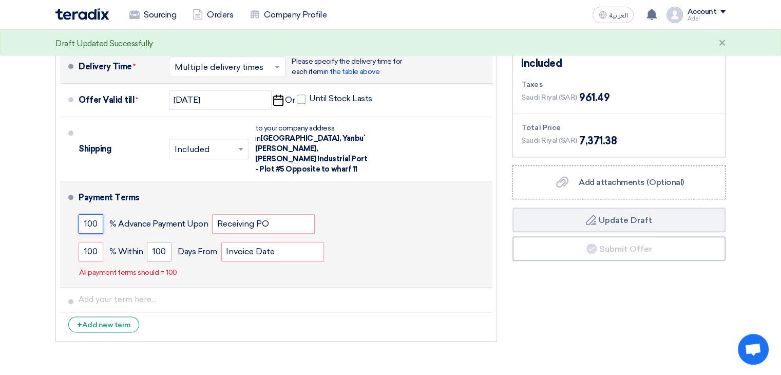
type input "100"
click at [168, 242] on input "100" at bounding box center [159, 252] width 25 height 20
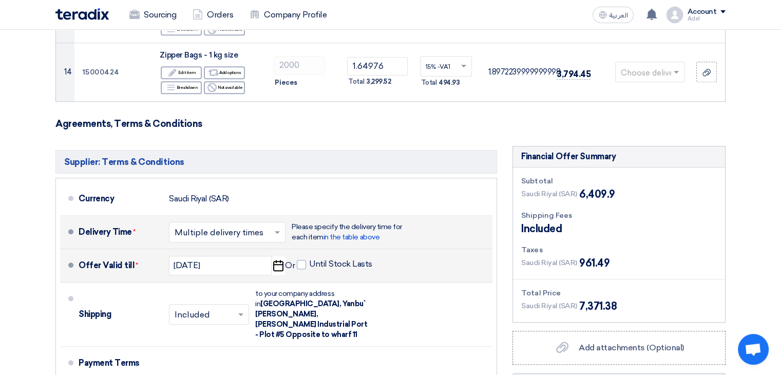
scroll to position [1129, 0]
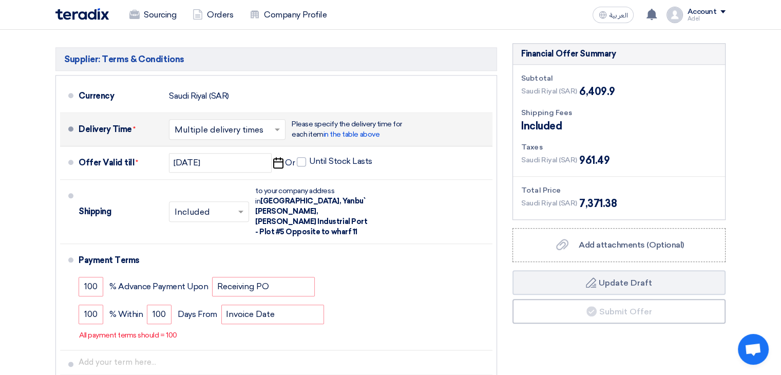
click at [257, 123] on input "text" at bounding box center [228, 130] width 106 height 15
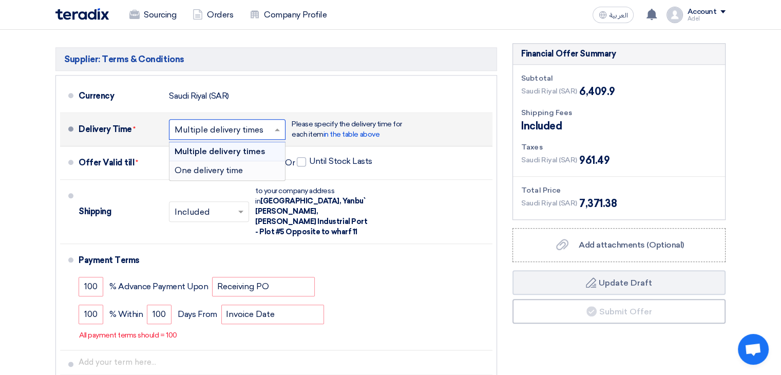
click at [222, 165] on span "One delivery time" at bounding box center [209, 170] width 68 height 10
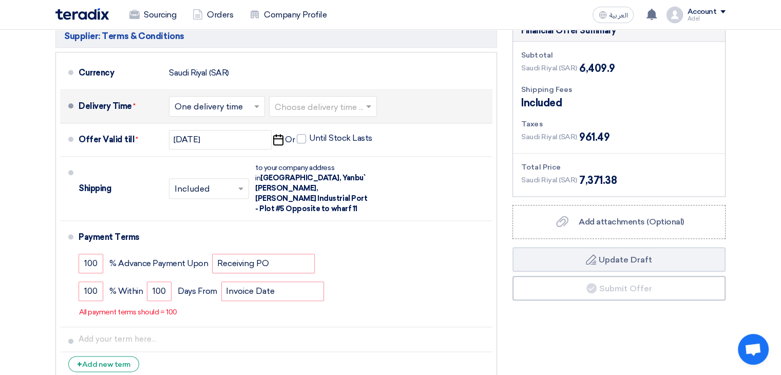
scroll to position [1117, 0]
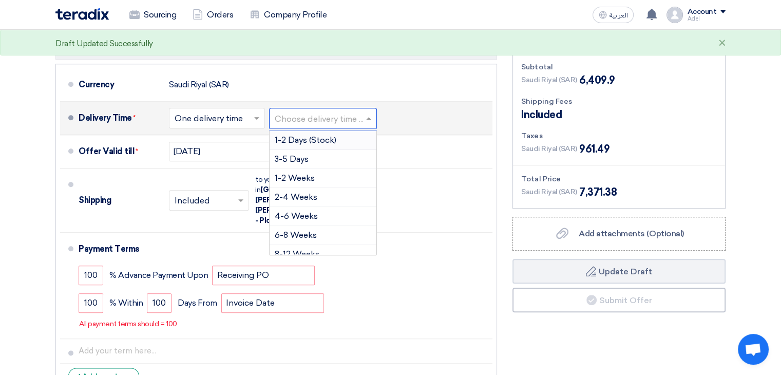
click at [352, 122] on input "text" at bounding box center [324, 118] width 98 height 15
click at [306, 196] on span "2-4 Weeks" at bounding box center [296, 197] width 43 height 10
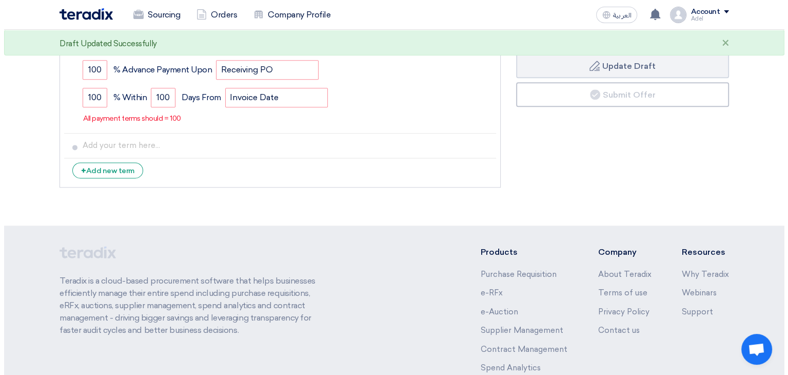
scroll to position [1220, 0]
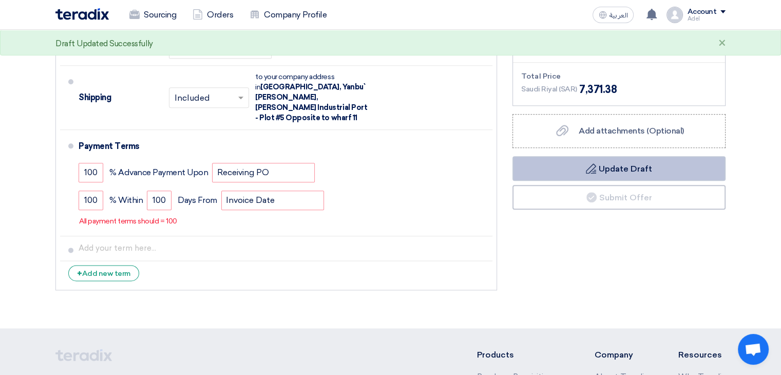
click at [633, 171] on button "Draft Update Draft" at bounding box center [618, 168] width 213 height 25
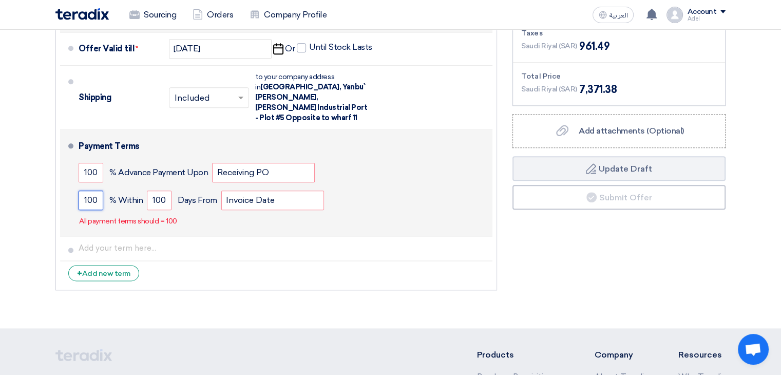
click at [100, 190] on input "100" at bounding box center [91, 200] width 25 height 20
click at [101, 190] on input "100" at bounding box center [91, 200] width 25 height 20
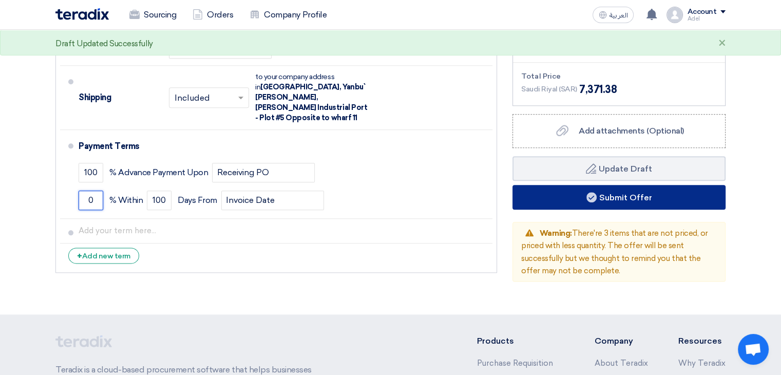
type input "0"
click at [597, 194] on button "Submit Offer" at bounding box center [618, 197] width 213 height 25
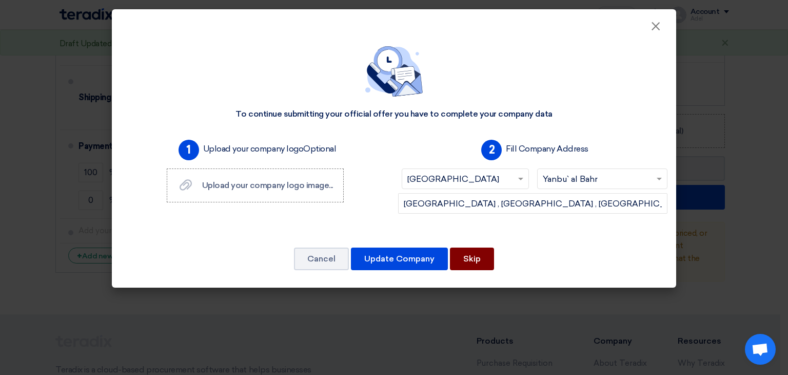
click at [469, 261] on button "Skip" at bounding box center [472, 258] width 44 height 23
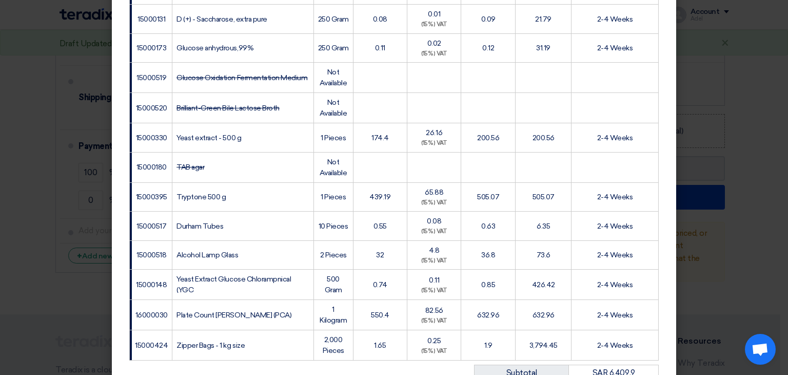
scroll to position [308, 0]
